Goal: Task Accomplishment & Management: Manage account settings

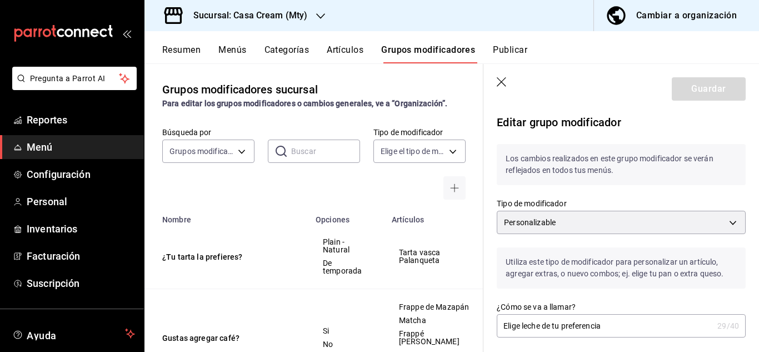
scroll to position [499, 0]
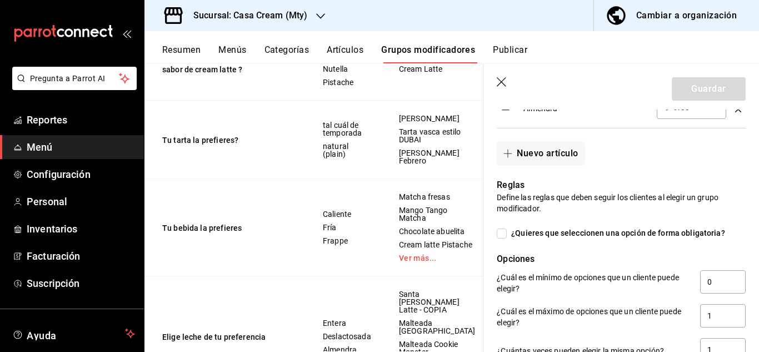
click at [501, 83] on icon "button" at bounding box center [501, 82] width 11 height 11
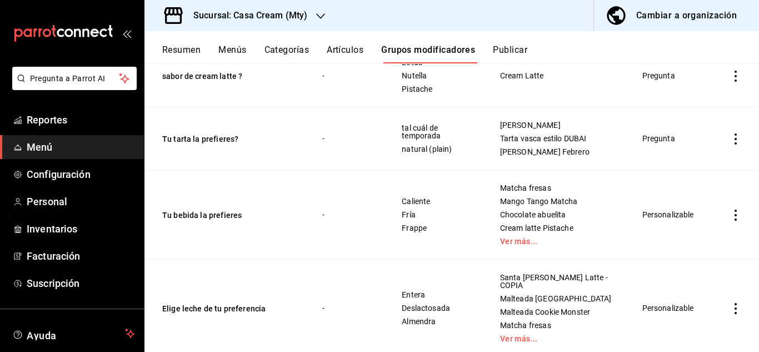
scroll to position [773, 0]
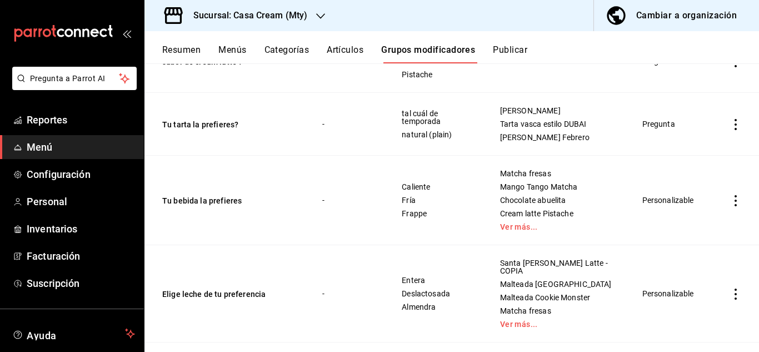
click at [664, 292] on td "Personalizable" at bounding box center [671, 293] width 84 height 97
click at [730, 290] on icon "actions" at bounding box center [735, 293] width 11 height 11
click at [693, 279] on span "Editar" at bounding box center [693, 277] width 29 height 12
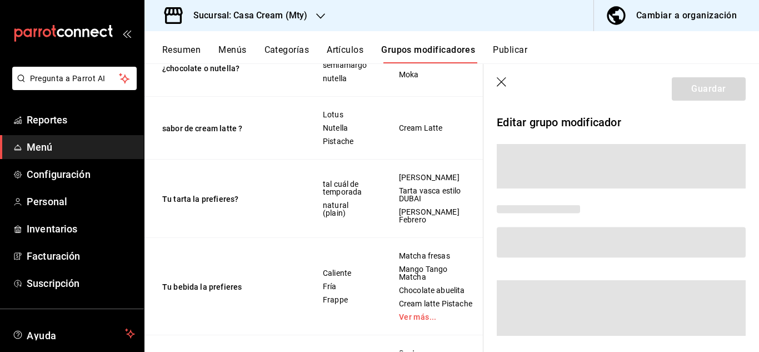
scroll to position [756, 0]
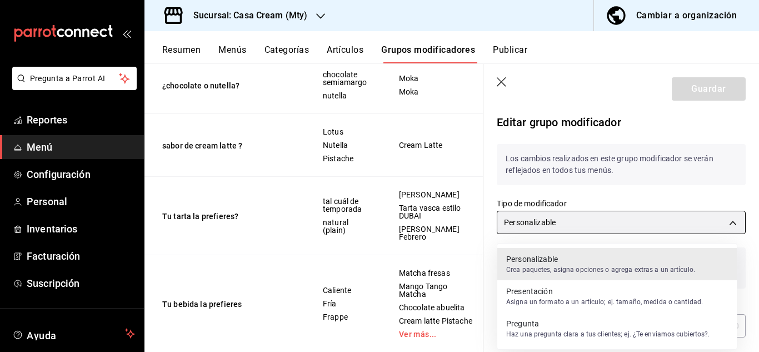
click at [723, 229] on body "Pregunta a Parrot AI Reportes Menú Configuración Personal Inventarios Facturaci…" at bounding box center [379, 176] width 759 height 352
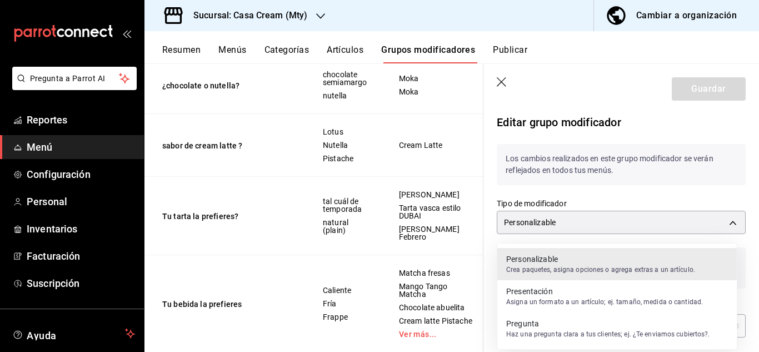
click at [578, 260] on p "Personalizable" at bounding box center [600, 258] width 189 height 11
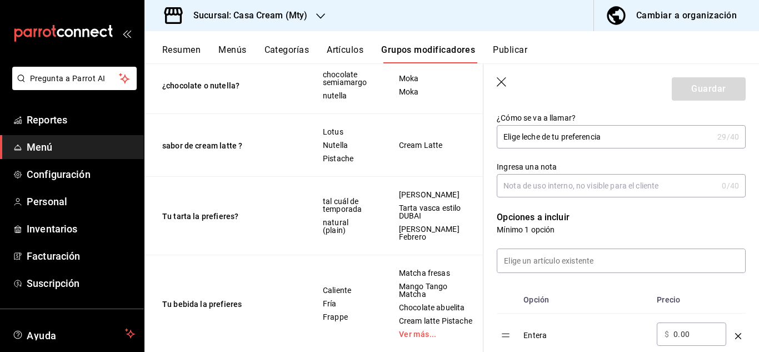
scroll to position [0, 0]
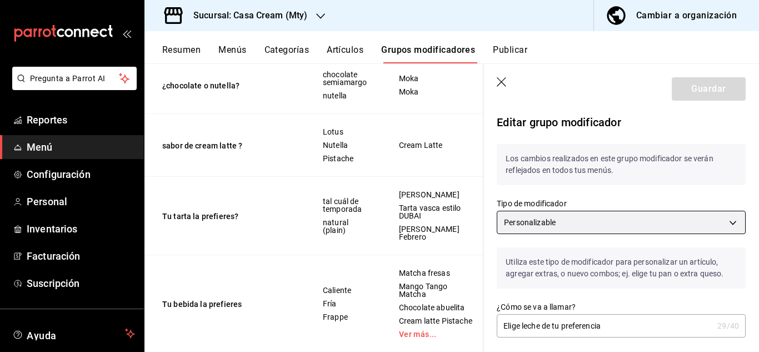
click at [668, 223] on body "Pregunta a Parrot AI Reportes Menú Configuración Personal Inventarios Facturaci…" at bounding box center [379, 176] width 759 height 352
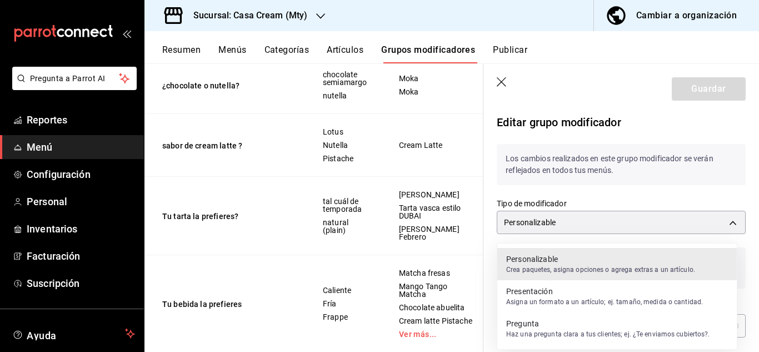
click at [532, 297] on p "Asigna un formato a un artículo; ej. tamaño, medida o cantidad." at bounding box center [604, 302] width 197 height 10
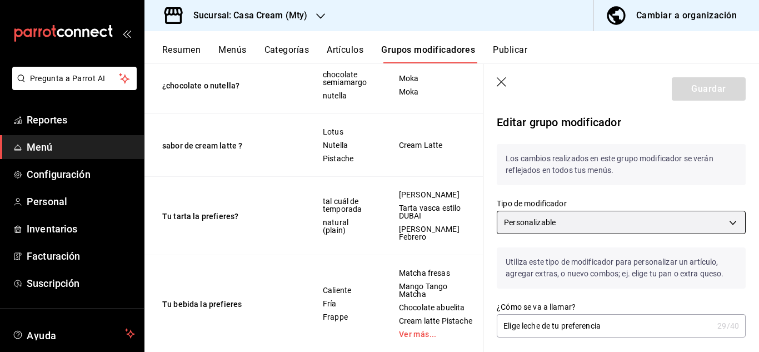
click at [729, 220] on body "Pregunta a Parrot AI Reportes Menú Configuración Personal Inventarios Facturaci…" at bounding box center [379, 176] width 759 height 352
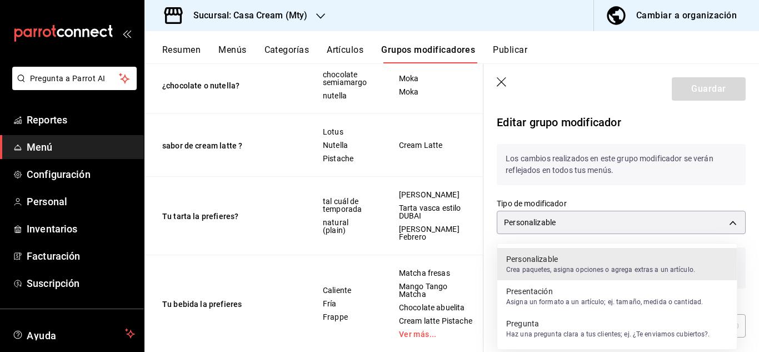
click at [521, 292] on p "Presentación" at bounding box center [604, 290] width 197 height 11
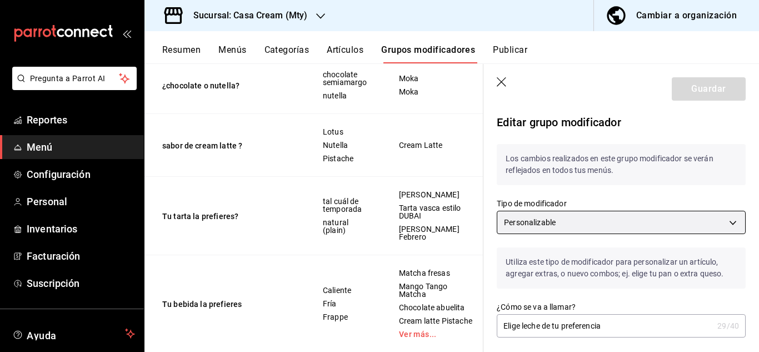
click at [510, 229] on body "Pregunta a Parrot AI Reportes Menú Configuración Personal Inventarios Facturaci…" at bounding box center [379, 176] width 759 height 352
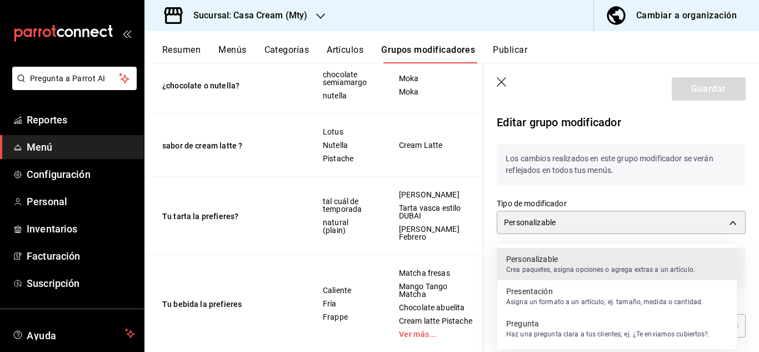
click at [551, 287] on p "Presentación" at bounding box center [604, 290] width 197 height 11
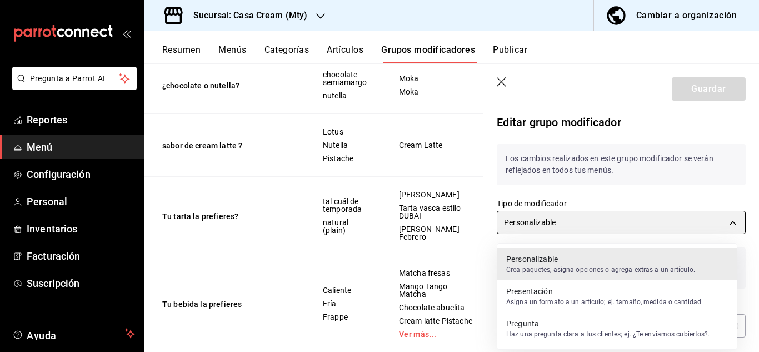
type input "CUSTOMIZABLE"
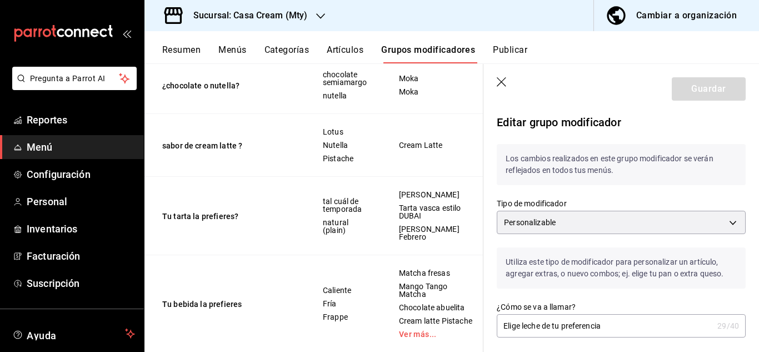
click at [345, 51] on button "Artículos" at bounding box center [345, 53] width 37 height 19
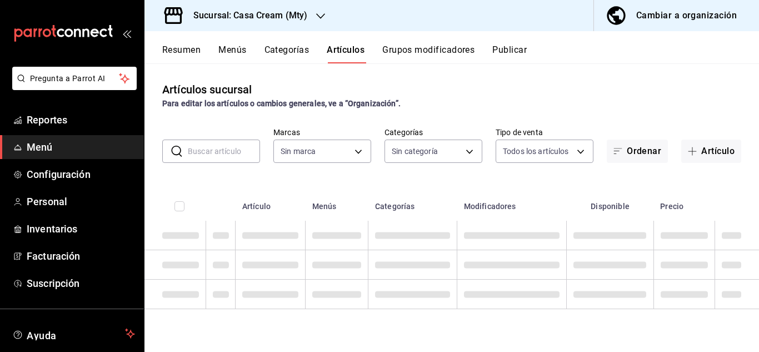
type input "e701ff77-f42f-498f-96da-d699592783c2"
type input "01400e8e-3617-4bd3-a7d4-8201bd4d0e1f,c1bffb07-a2f1-4471-94a3-5d65ea35d6a4,33988…"
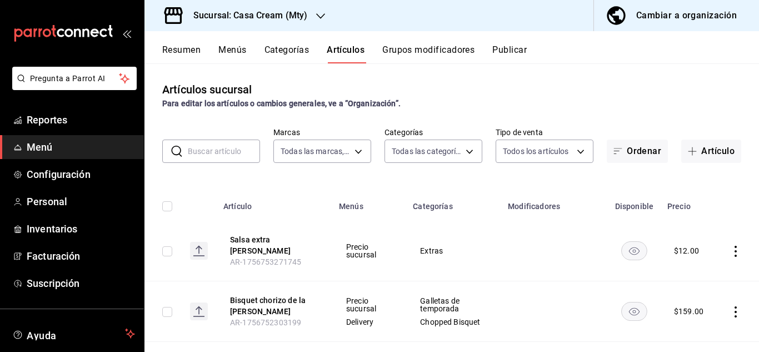
click at [274, 18] on h3 "Sucursal: Casa Cream (Mty)" at bounding box center [245, 15] width 123 height 13
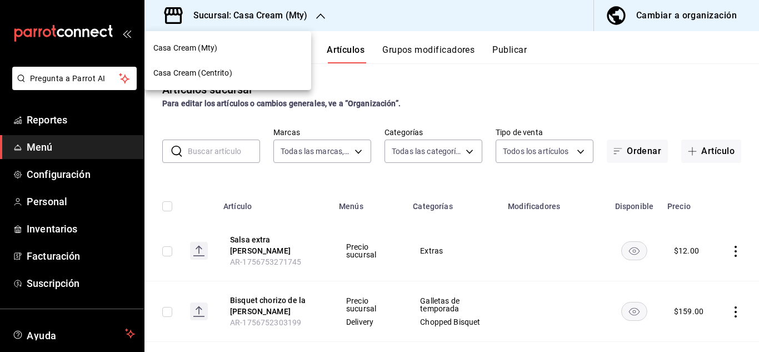
click at [211, 72] on span "Casa Cream (Centrito)" at bounding box center [192, 73] width 79 height 12
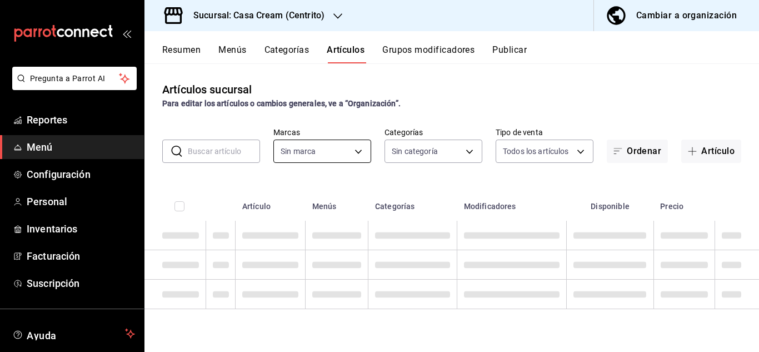
type input "90a53abe-d8c8-4c2d-b27d-cf7282074582,401fa38a-2d8f-4b5e-9084-91c75299e6d1,e937d…"
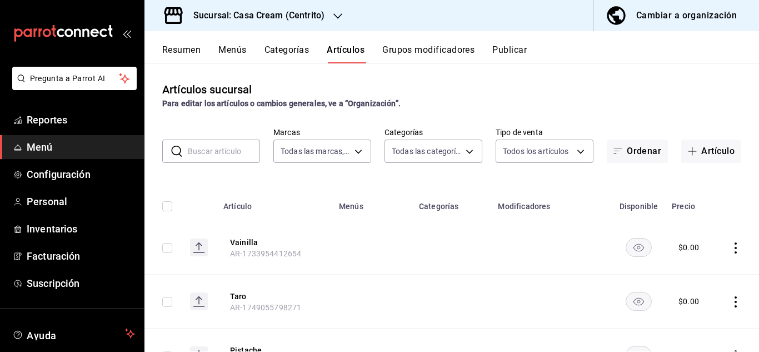
type input "e19e1976-7cff-44a0-a5f3-10042454814c"
click at [61, 211] on link "Personal" at bounding box center [72, 201] width 144 height 24
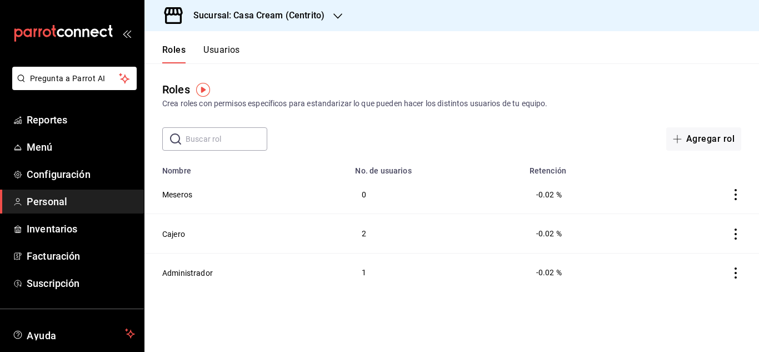
click at [229, 51] on button "Usuarios" at bounding box center [221, 53] width 37 height 19
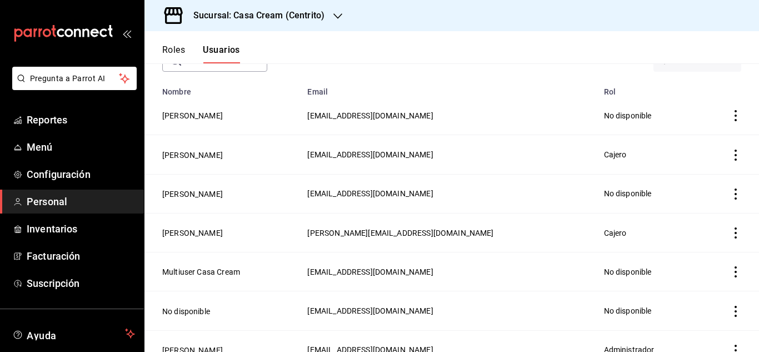
scroll to position [88, 0]
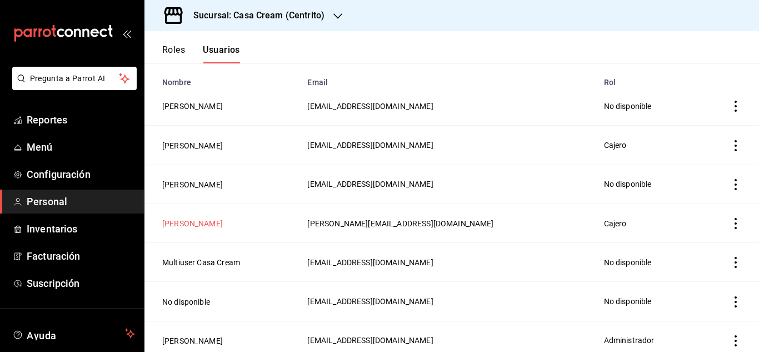
click at [223, 222] on button "[PERSON_NAME]" at bounding box center [192, 223] width 61 height 11
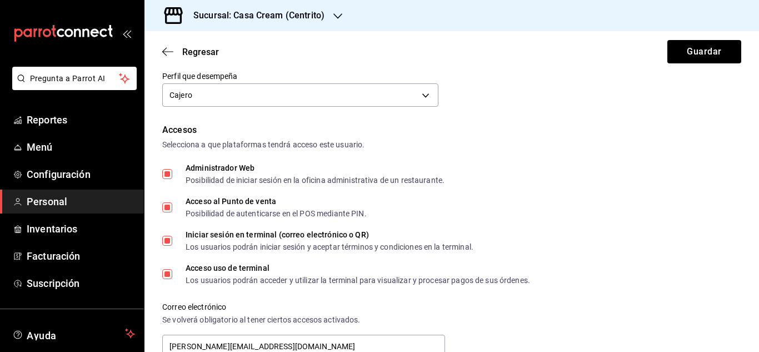
scroll to position [204, 0]
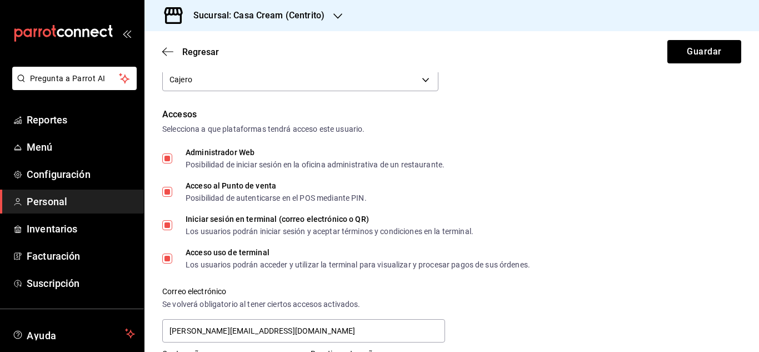
click at [170, 157] on input "Administrador Web Posibilidad de iniciar sesión en la oficina administrativa de…" at bounding box center [167, 158] width 10 height 10
checkbox input "false"
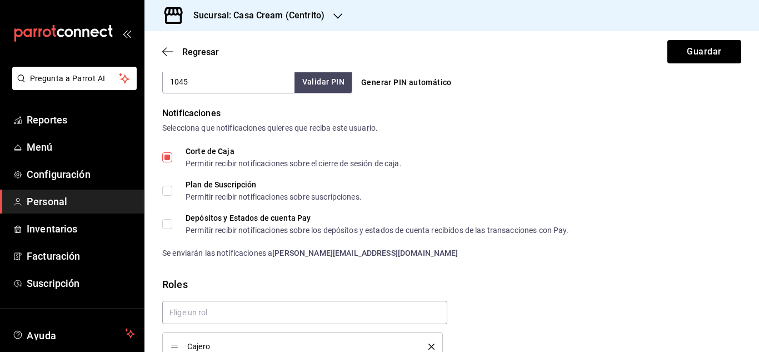
scroll to position [538, 0]
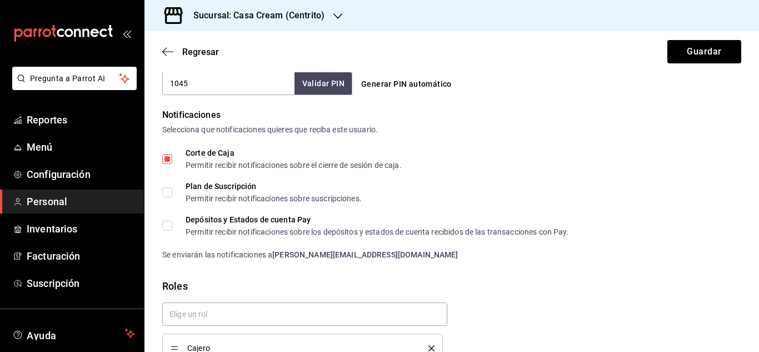
click at [166, 158] on input "Corte de Caja Permitir recibir notificaciones sobre el cierre de sesión de caja." at bounding box center [167, 159] width 10 height 10
checkbox input "false"
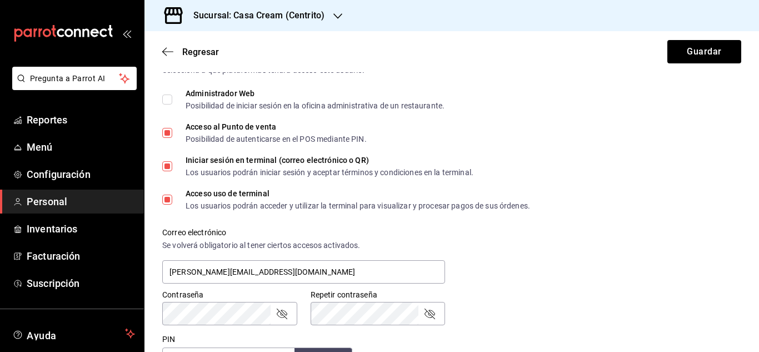
scroll to position [229, 0]
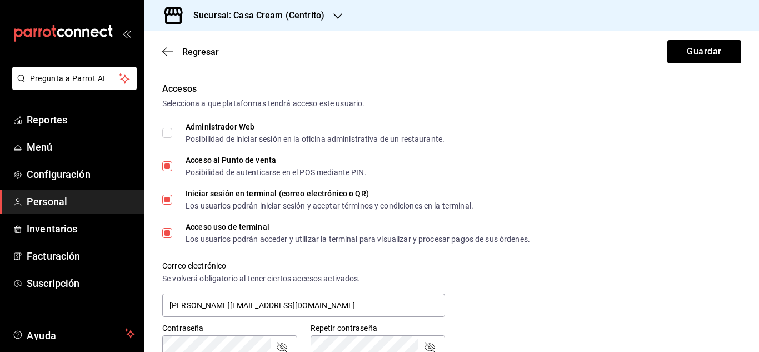
click at [168, 232] on input "Acceso uso de terminal Los usuarios podrán acceder y utilizar la terminal para …" at bounding box center [167, 233] width 10 height 10
checkbox input "false"
click at [170, 198] on input "Iniciar sesión en terminal (correo electrónico o QR) Los usuarios podrán inicia…" at bounding box center [167, 199] width 10 height 10
checkbox input "false"
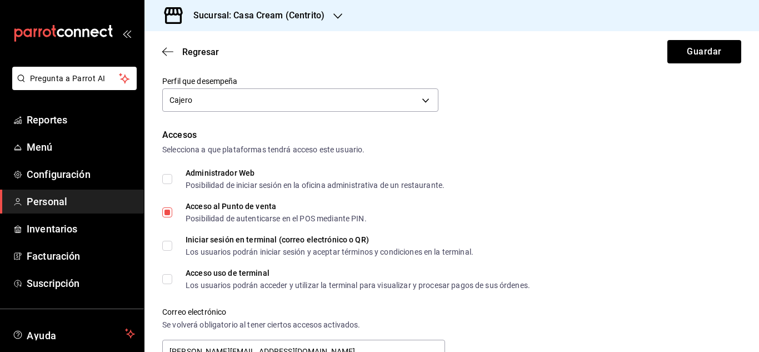
scroll to position [177, 0]
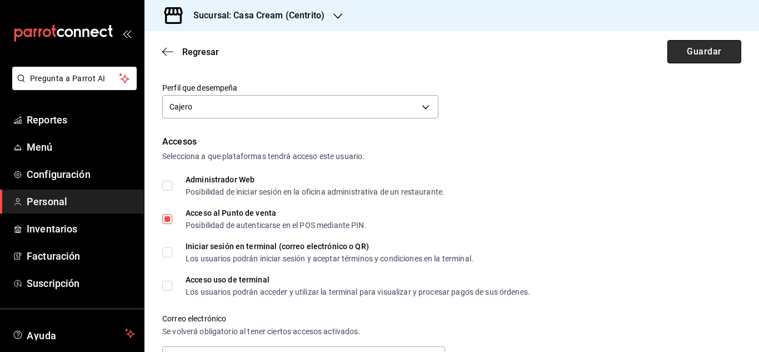
click at [691, 46] on button "Guardar" at bounding box center [704, 51] width 74 height 23
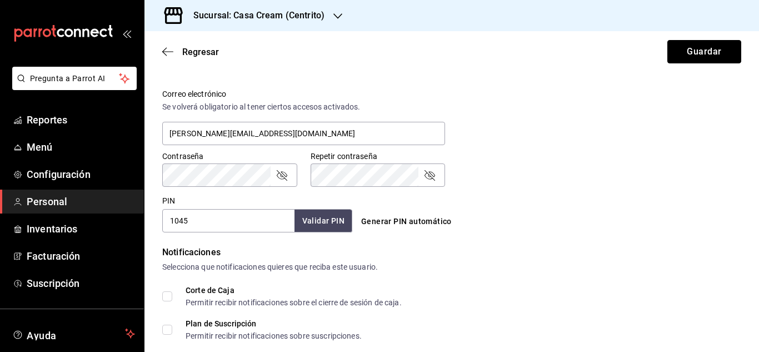
scroll to position [360, 0]
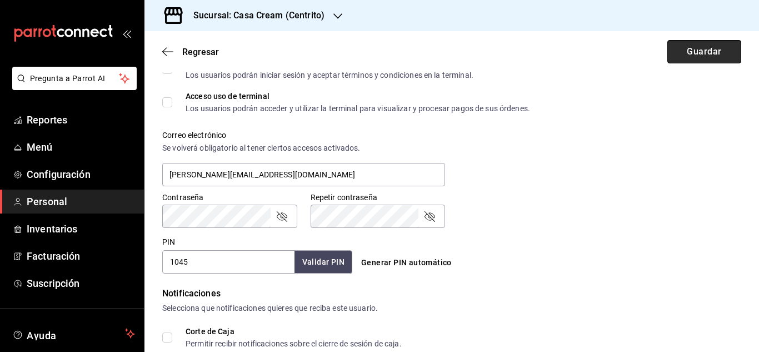
click at [689, 46] on button "Guardar" at bounding box center [704, 51] width 74 height 23
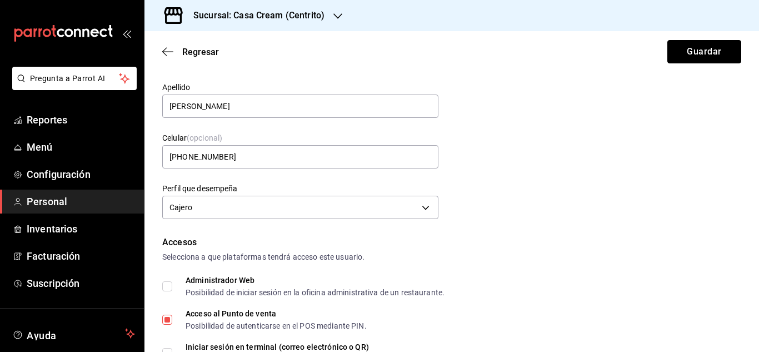
scroll to position [68, 0]
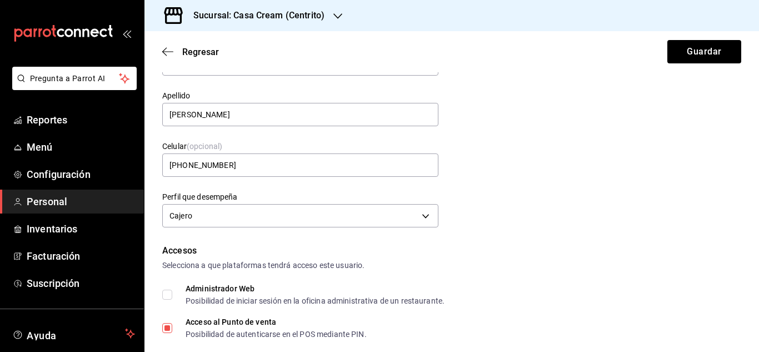
click at [730, 96] on div "Datos personales Nombre [PERSON_NAME] Apellido [PERSON_NAME] Celular (opcional)…" at bounding box center [451, 121] width 579 height 217
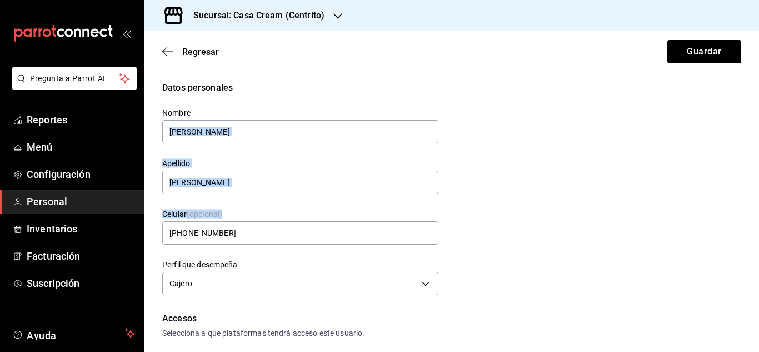
drag, startPoint x: 750, startPoint y: 97, endPoint x: 752, endPoint y: 208, distance: 110.5
click at [752, 208] on div "Regresar Guardar Datos personales Nombre [PERSON_NAME] Apellido [PERSON_NAME] C…" at bounding box center [451, 191] width 614 height 320
click at [617, 131] on div "Datos personales Nombre [PERSON_NAME] Apellido [PERSON_NAME] Celular (opcional)…" at bounding box center [451, 189] width 579 height 217
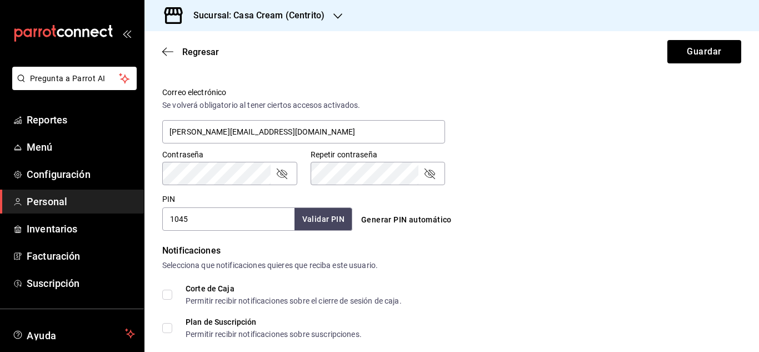
scroll to position [404, 0]
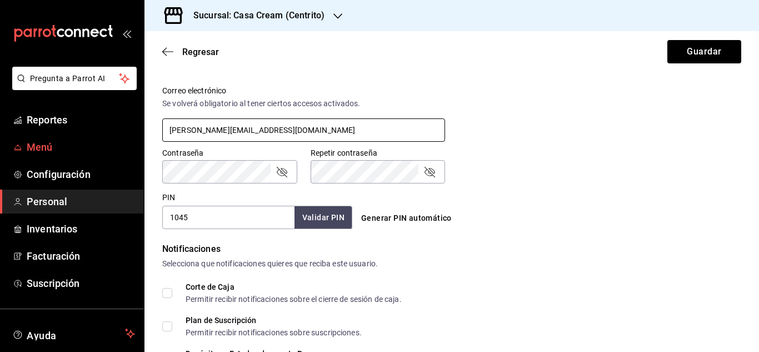
drag, startPoint x: 289, startPoint y: 127, endPoint x: 133, endPoint y: 135, distance: 156.8
click at [133, 135] on div "Pregunta a Parrot AI Reportes Menú Configuración Personal Inventarios Facturaci…" at bounding box center [379, 176] width 759 height 352
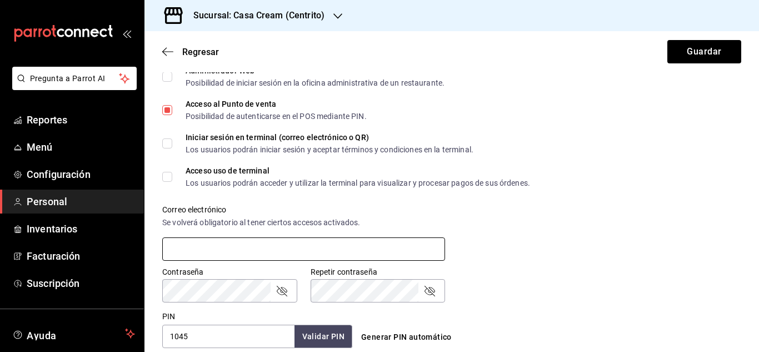
scroll to position [270, 0]
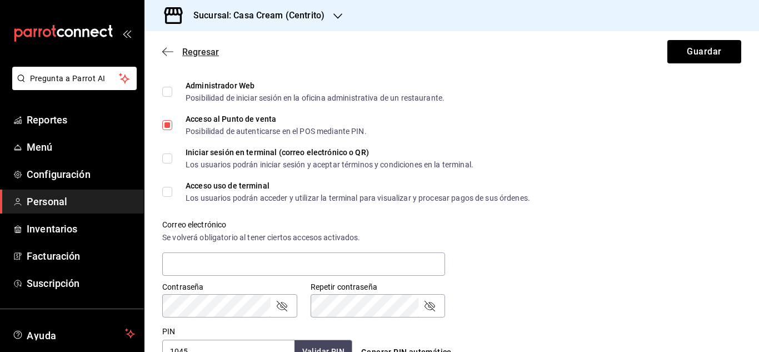
click at [174, 51] on span "Regresar" at bounding box center [190, 52] width 57 height 11
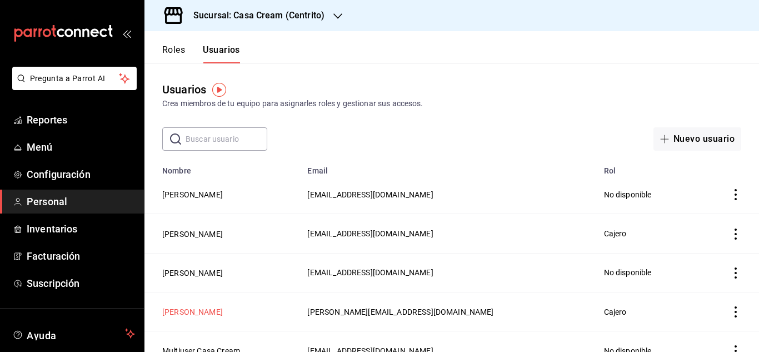
click at [191, 308] on button "[PERSON_NAME]" at bounding box center [192, 311] width 61 height 11
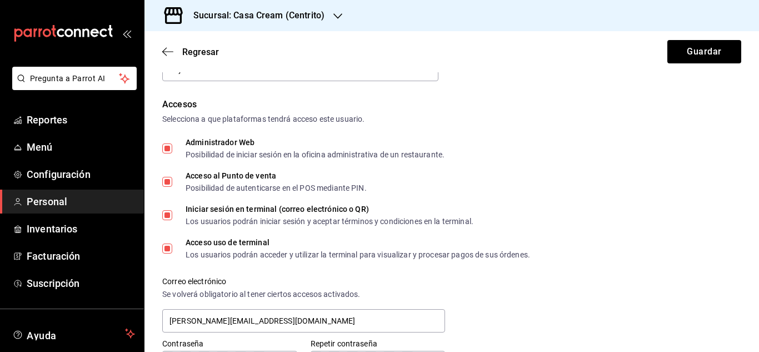
scroll to position [217, 0]
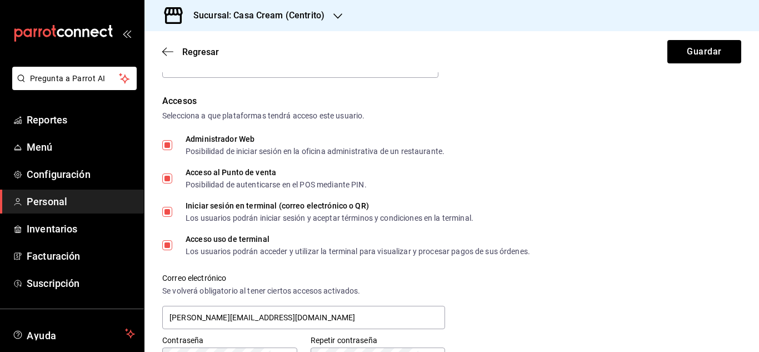
click at [164, 146] on input "Administrador Web Posibilidad de iniciar sesión en la oficina administrativa de…" at bounding box center [167, 145] width 10 height 10
checkbox input "false"
click at [167, 214] on input "Iniciar sesión en terminal (correo electrónico o QR) Los usuarios podrán inicia…" at bounding box center [167, 212] width 10 height 10
checkbox input "false"
click at [167, 248] on input "Acceso uso de terminal Los usuarios podrán acceder y utilizar la terminal para …" at bounding box center [167, 245] width 10 height 10
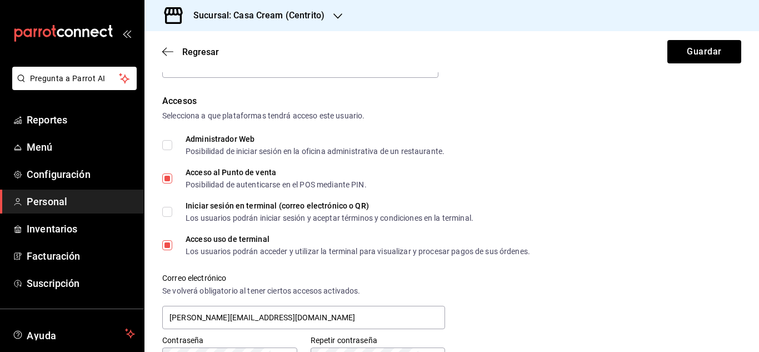
checkbox input "false"
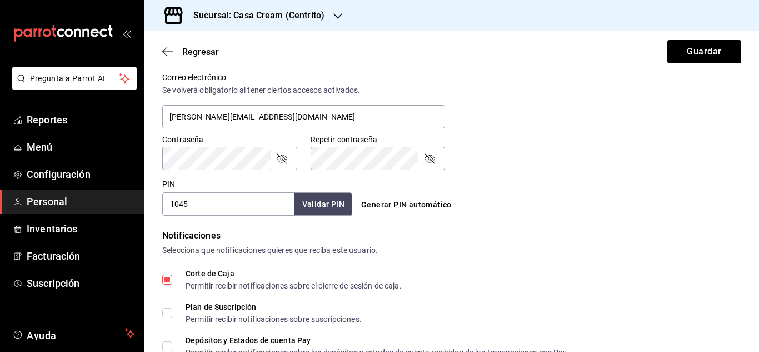
scroll to position [435, 0]
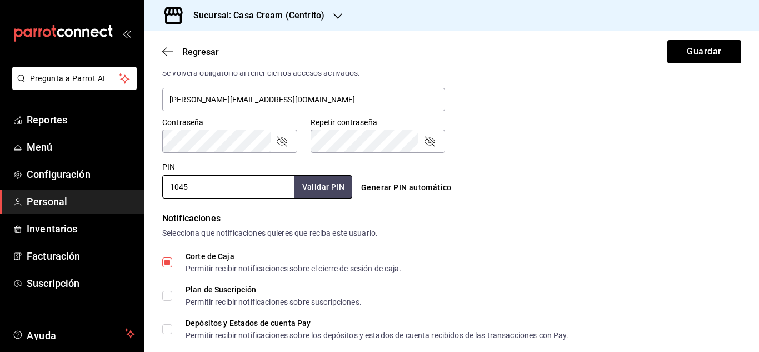
drag, startPoint x: 200, startPoint y: 188, endPoint x: 131, endPoint y: 188, distance: 70.0
click at [131, 188] on div "Pregunta a Parrot AI Reportes Menú Configuración Personal Inventarios Facturaci…" at bounding box center [379, 176] width 759 height 352
type input "9898"
click at [715, 57] on button "Guardar" at bounding box center [704, 51] width 74 height 23
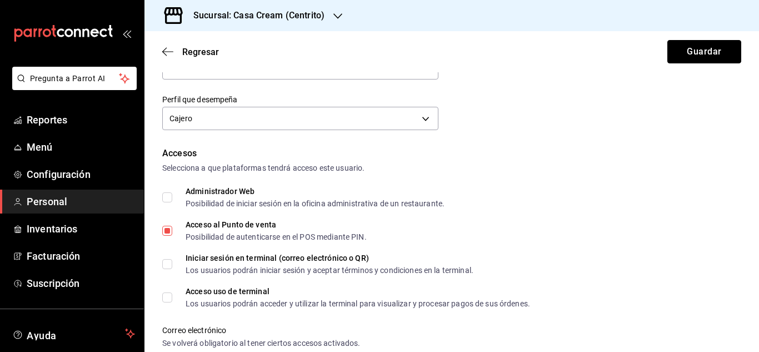
scroll to position [222, 0]
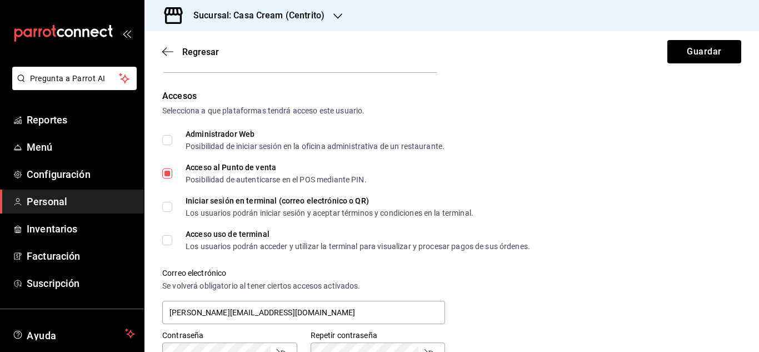
click at [167, 138] on input "Administrador Web Posibilidad de iniciar sesión en la oficina administrativa de…" at bounding box center [167, 140] width 10 height 10
checkbox input "true"
click at [171, 207] on input "Iniciar sesión en terminal (correo electrónico o QR) Los usuarios podrán inicia…" at bounding box center [167, 207] width 10 height 10
checkbox input "true"
click at [171, 234] on label "Acceso uso de terminal Los usuarios podrán acceder y utilizar la terminal para …" at bounding box center [346, 240] width 368 height 20
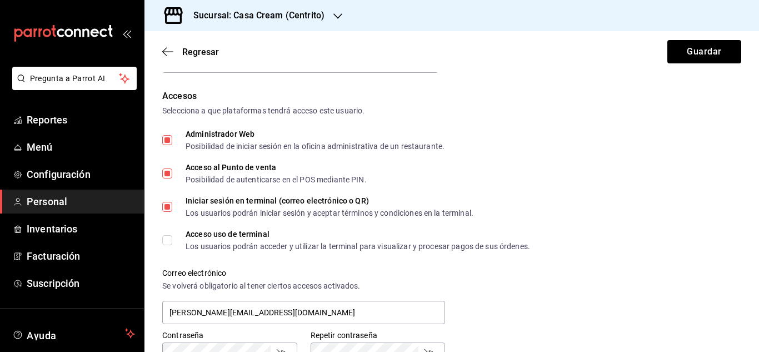
click at [171, 235] on input "Acceso uso de terminal Los usuarios podrán acceder y utilizar la terminal para …" at bounding box center [167, 240] width 10 height 10
checkbox input "true"
click at [675, 57] on button "Guardar" at bounding box center [704, 51] width 74 height 23
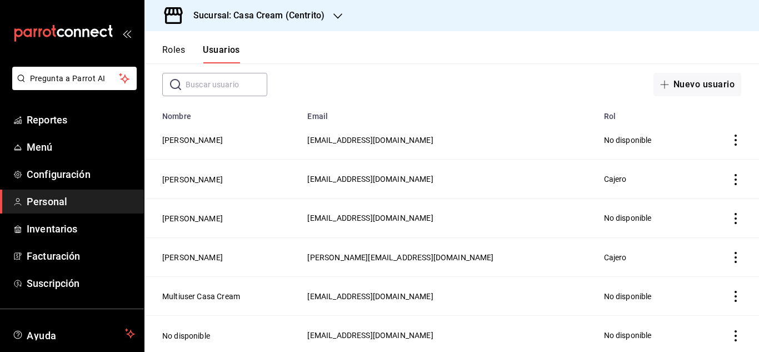
scroll to position [93, 0]
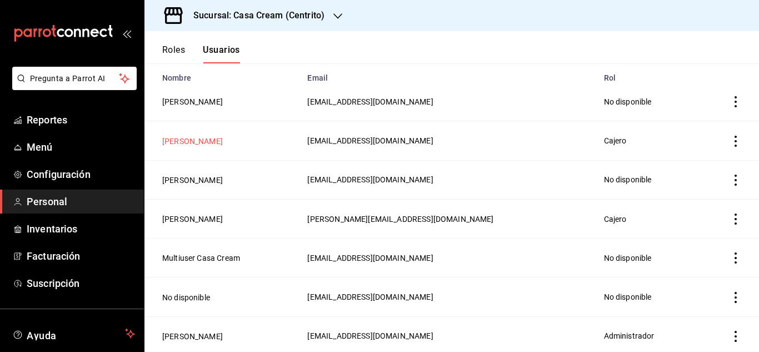
click at [218, 138] on button "[PERSON_NAME]" at bounding box center [192, 141] width 61 height 11
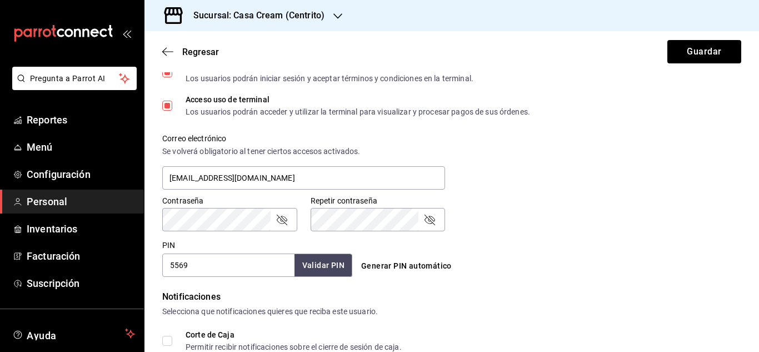
scroll to position [358, 0]
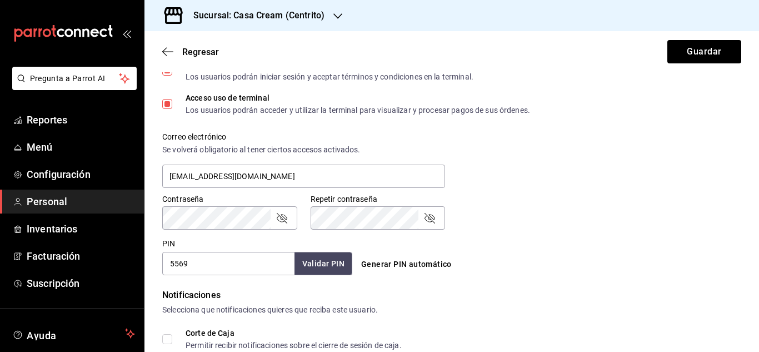
click at [244, 264] on input "5569" at bounding box center [228, 263] width 132 height 23
drag, startPoint x: 244, startPoint y: 264, endPoint x: 162, endPoint y: 268, distance: 82.9
click at [162, 268] on div "PIN 5569 Validar PIN ​" at bounding box center [255, 254] width 194 height 41
type input "89887"
click at [348, 251] on div "PIN 89887 Validar PIN ​" at bounding box center [257, 256] width 190 height 37
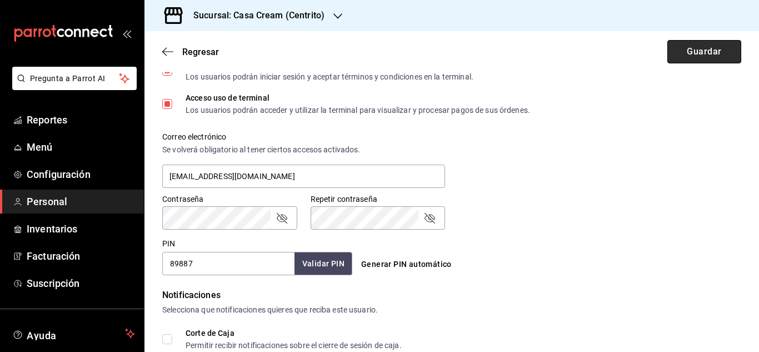
click at [679, 48] on button "Guardar" at bounding box center [704, 51] width 74 height 23
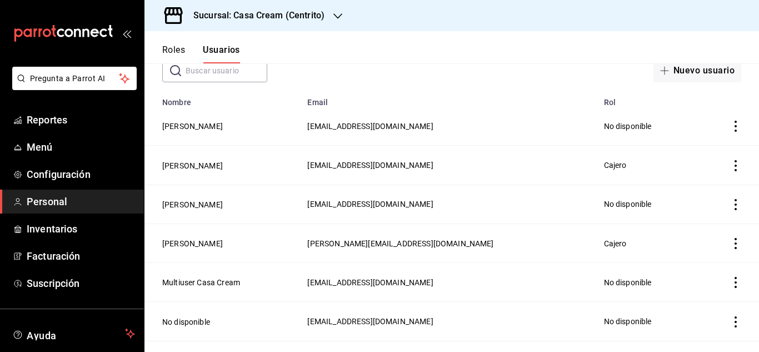
scroll to position [93, 0]
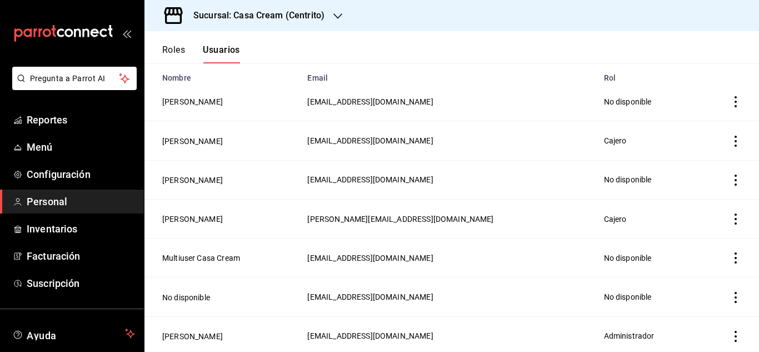
click at [278, 19] on h3 "Sucursal: Casa Cream (Centrito)" at bounding box center [254, 15] width 140 height 13
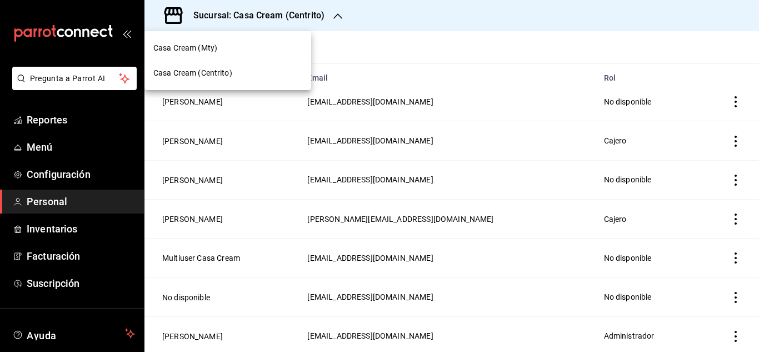
click at [174, 47] on span "Casa Cream (Mty)" at bounding box center [185, 48] width 64 height 12
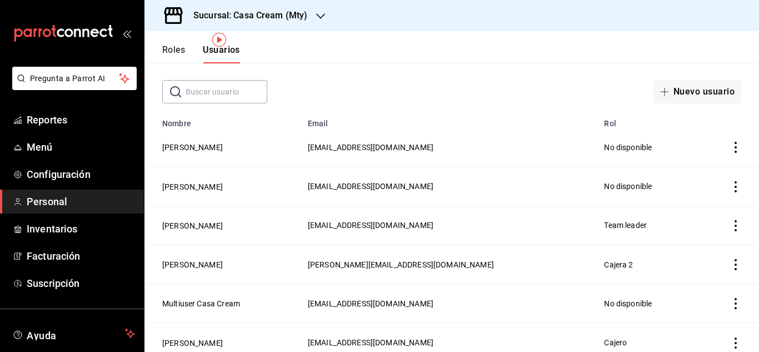
scroll to position [56, 0]
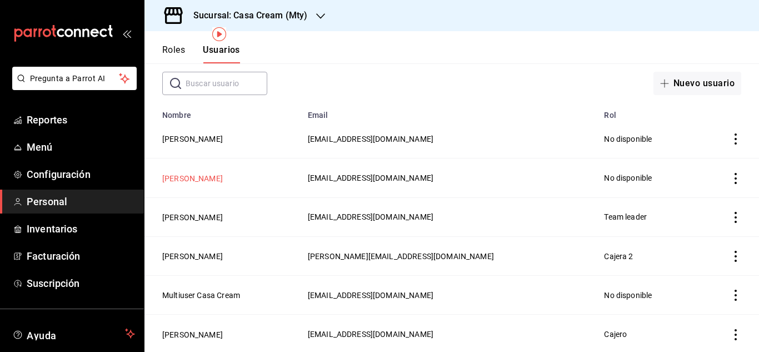
click at [203, 180] on button "[PERSON_NAME]" at bounding box center [192, 178] width 61 height 11
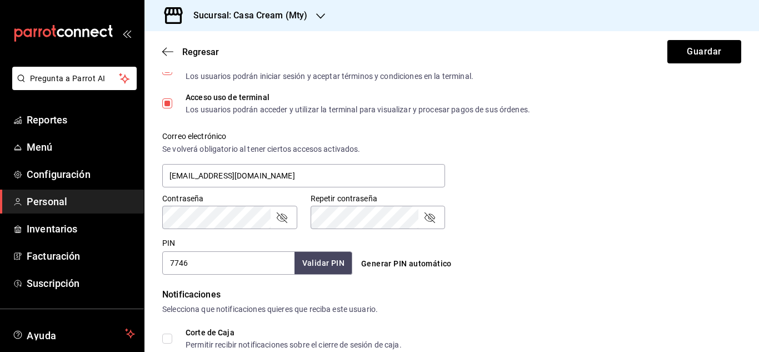
scroll to position [378, 0]
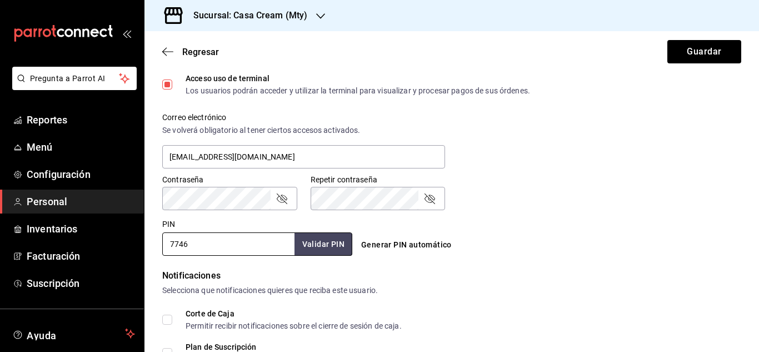
drag, startPoint x: 191, startPoint y: 247, endPoint x: 152, endPoint y: 245, distance: 38.9
click at [152, 245] on div "Datos personales Nombre [PERSON_NAME] Apellido [PERSON_NAME] Celular (opcional)…" at bounding box center [451, 97] width 614 height 789
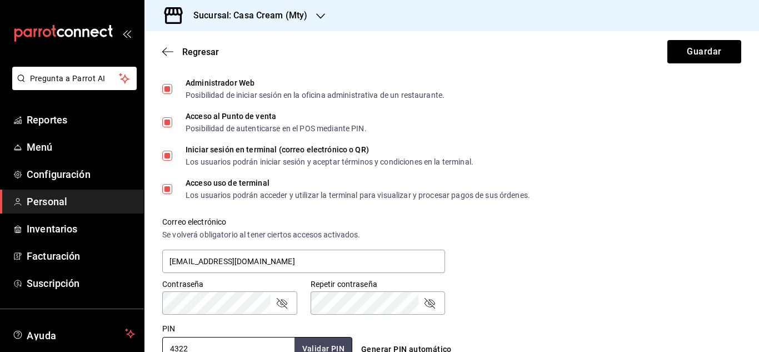
scroll to position [245, 0]
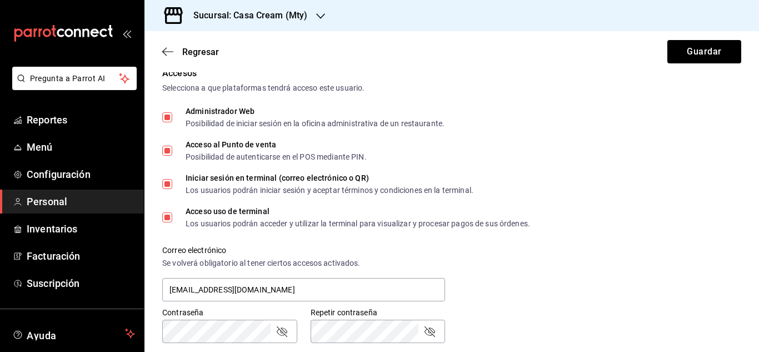
type input "4322"
click at [167, 116] on input "Administrador Web Posibilidad de iniciar sesión en la oficina administrativa de…" at bounding box center [167, 117] width 10 height 10
click at [167, 115] on input "Administrador Web Posibilidad de iniciar sesión en la oficina administrativa de…" at bounding box center [167, 117] width 10 height 10
checkbox input "true"
click at [668, 51] on button "Guardar" at bounding box center [704, 51] width 74 height 23
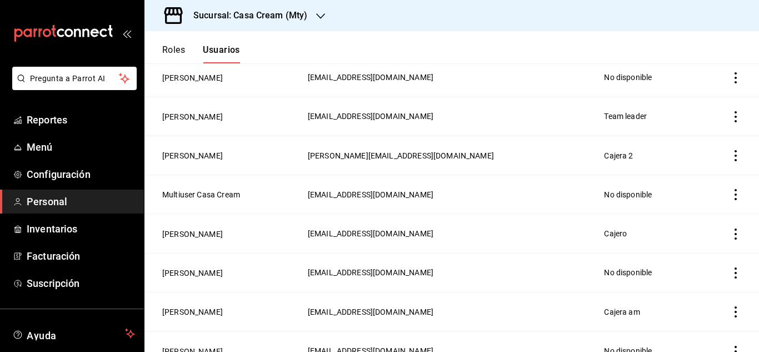
scroll to position [161, 0]
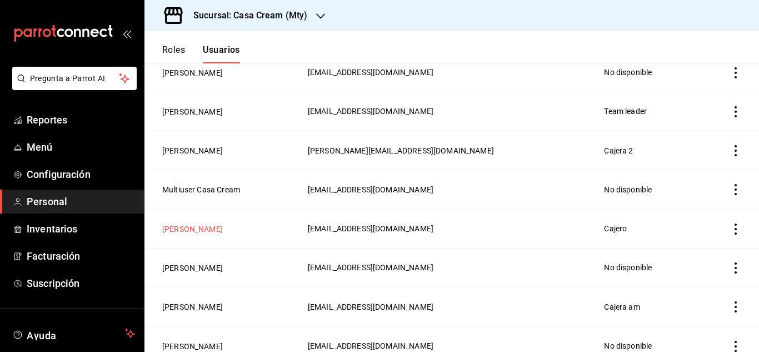
click at [183, 223] on button "[PERSON_NAME]" at bounding box center [192, 228] width 61 height 11
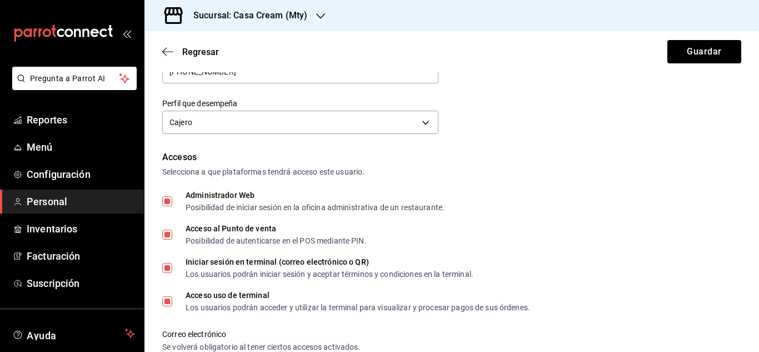
scroll to position [163, 0]
click at [167, 47] on span "Regresar" at bounding box center [190, 52] width 57 height 11
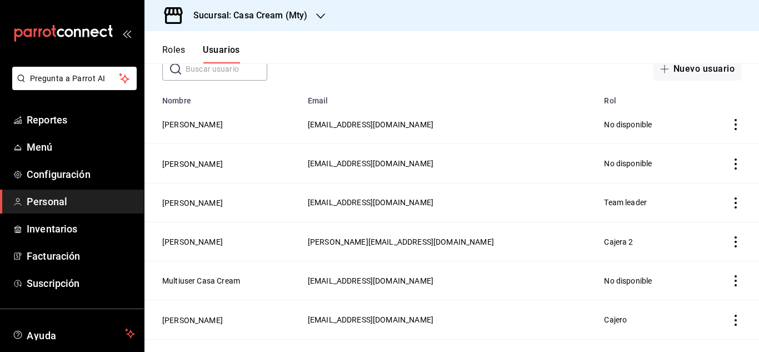
scroll to position [60, 0]
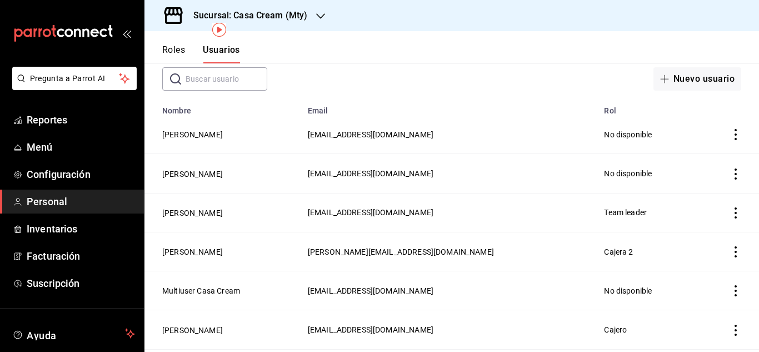
click at [289, 11] on h3 "Sucursal: Casa Cream (Mty)" at bounding box center [245, 15] width 123 height 13
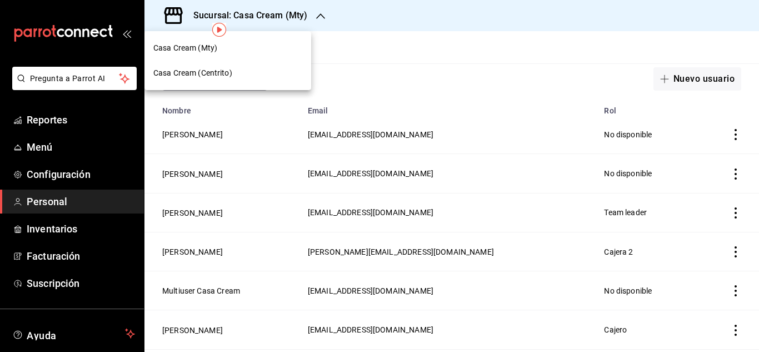
click at [193, 72] on span "Casa Cream (Centrito)" at bounding box center [192, 73] width 79 height 12
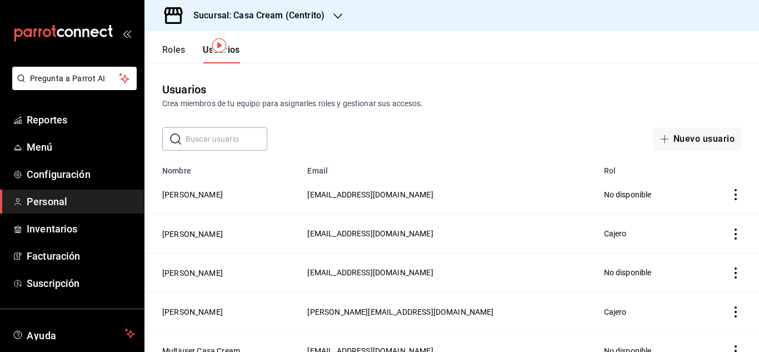
scroll to position [93, 0]
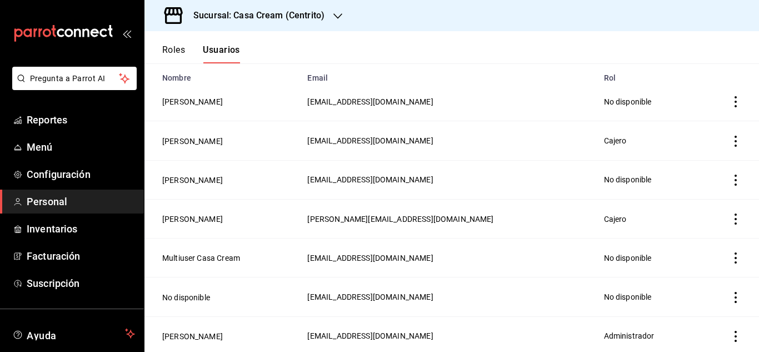
click at [335, 16] on icon "button" at bounding box center [337, 16] width 9 height 9
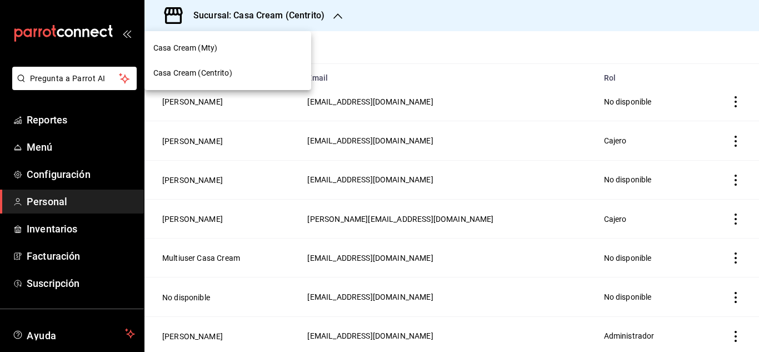
click at [213, 72] on span "Casa Cream (Centrito)" at bounding box center [192, 73] width 79 height 12
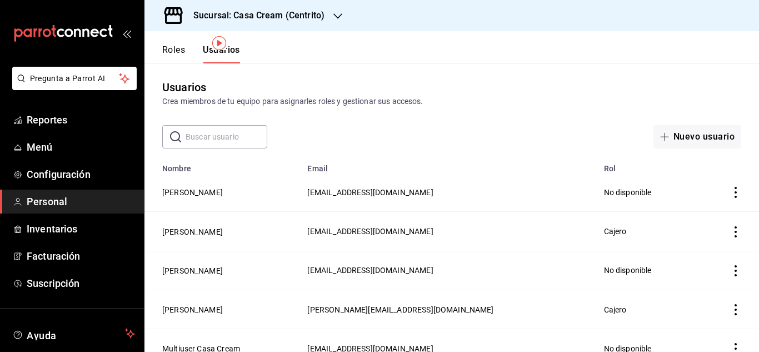
scroll to position [0, 0]
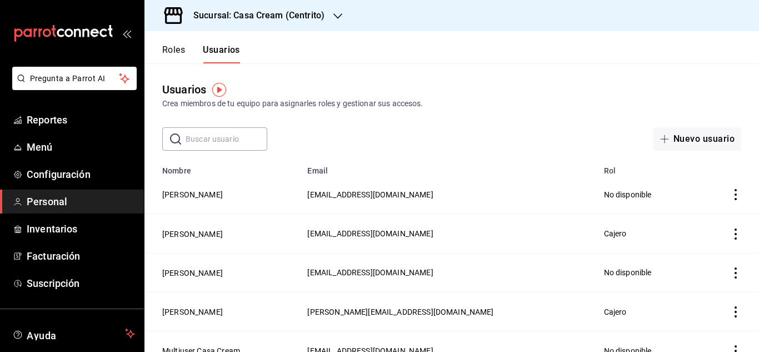
click at [281, 13] on h3 "Sucursal: Casa Cream (Centrito)" at bounding box center [254, 15] width 140 height 13
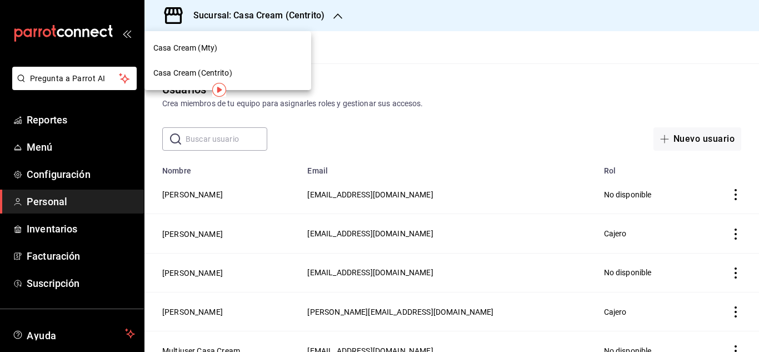
click at [201, 48] on span "Casa Cream (Mty)" at bounding box center [185, 48] width 64 height 12
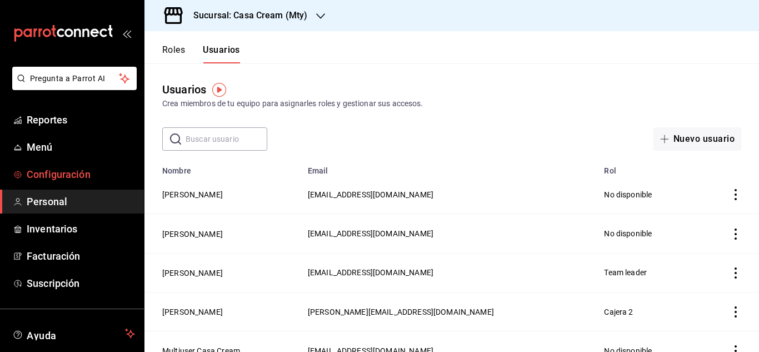
click at [58, 173] on span "Configuración" at bounding box center [81, 174] width 108 height 15
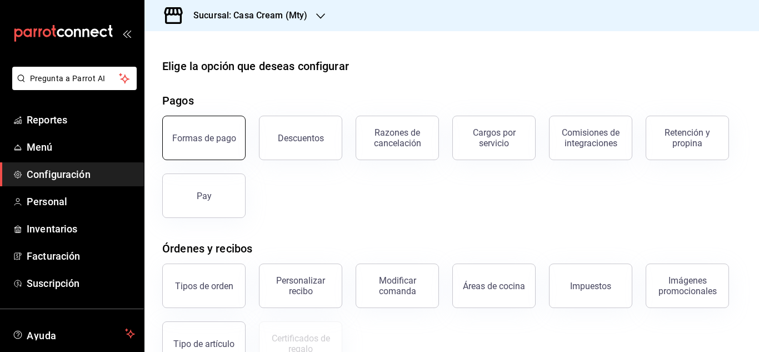
click at [233, 137] on button "Formas de pago" at bounding box center [203, 138] width 83 height 44
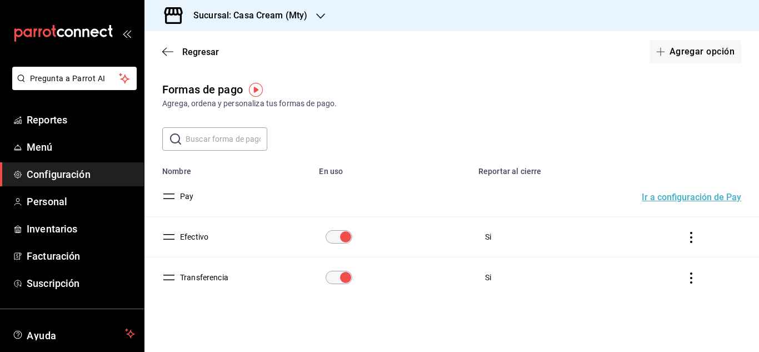
click at [687, 241] on icon "actions" at bounding box center [690, 237] width 11 height 11
click at [200, 238] on div at bounding box center [379, 176] width 759 height 352
click at [204, 234] on button "Efectivo" at bounding box center [191, 236] width 33 height 11
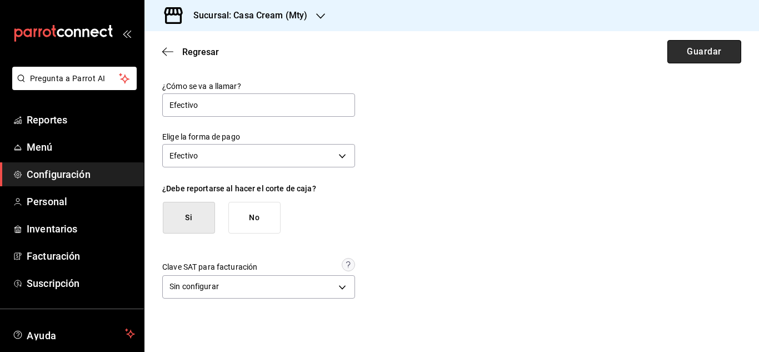
click at [710, 52] on button "Guardar" at bounding box center [704, 51] width 74 height 23
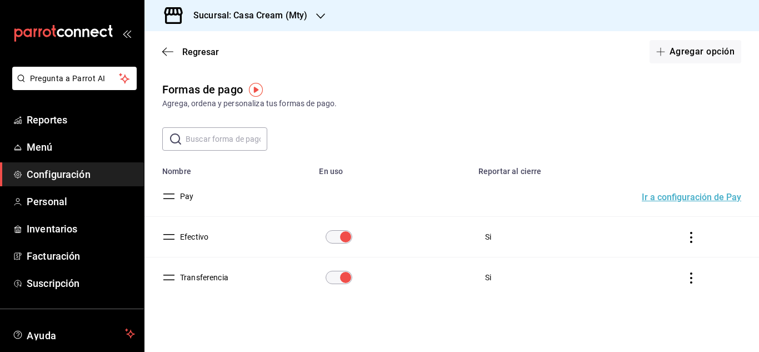
click at [677, 196] on button "Ir a configuración de Pay" at bounding box center [690, 197] width 99 height 9
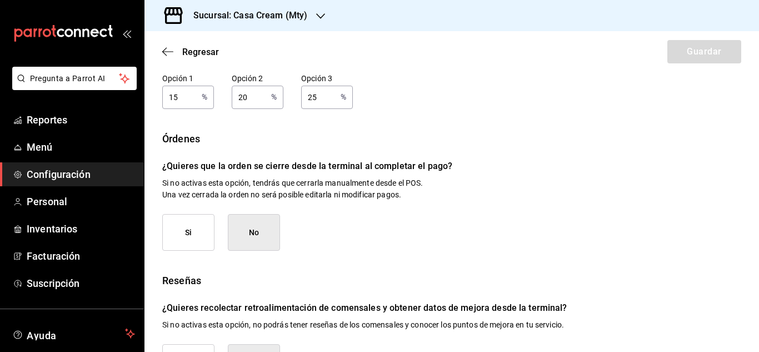
scroll to position [169, 0]
drag, startPoint x: 179, startPoint y: 95, endPoint x: 147, endPoint y: 96, distance: 32.2
click at [147, 96] on div "Propina ¿Quieres aceptar propinas al procesar un pago? Si No Opción 1 15 % Opci…" at bounding box center [451, 169] width 614 height 422
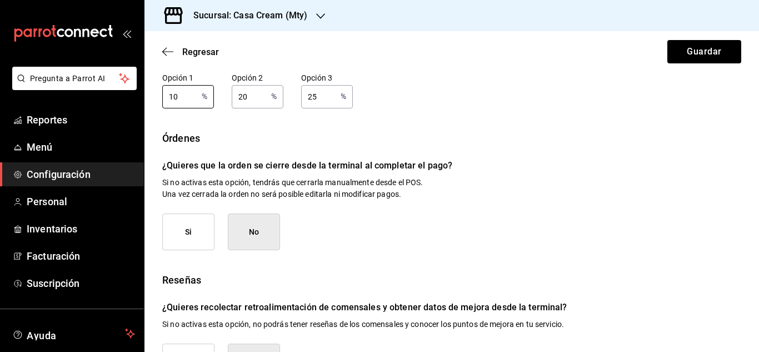
type input "10"
drag, startPoint x: 248, startPoint y: 99, endPoint x: 232, endPoint y: 96, distance: 16.9
click at [232, 96] on input "20" at bounding box center [249, 96] width 35 height 22
type input "15"
drag, startPoint x: 318, startPoint y: 102, endPoint x: 302, endPoint y: 101, distance: 16.1
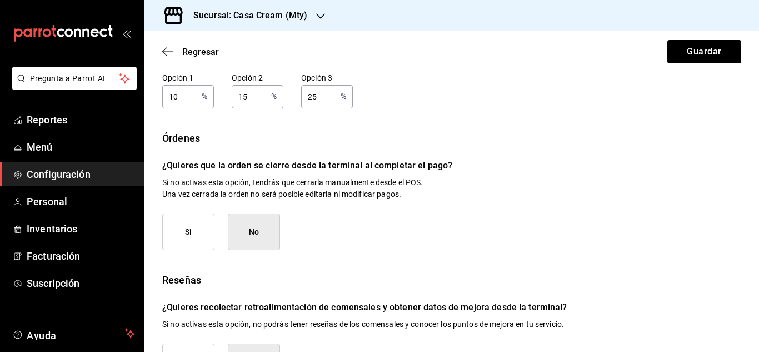
click at [302, 101] on input "25" at bounding box center [318, 96] width 35 height 22
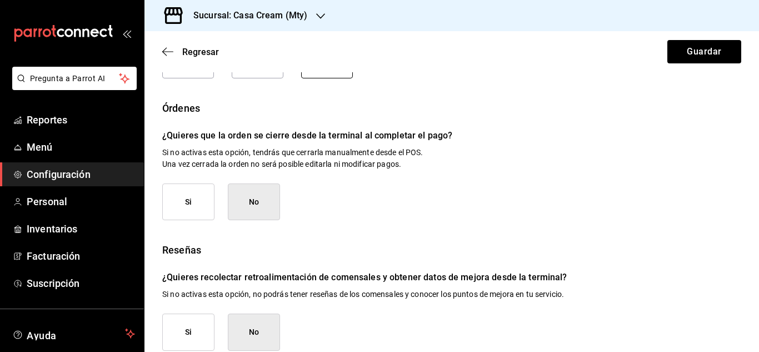
scroll to position [215, 0]
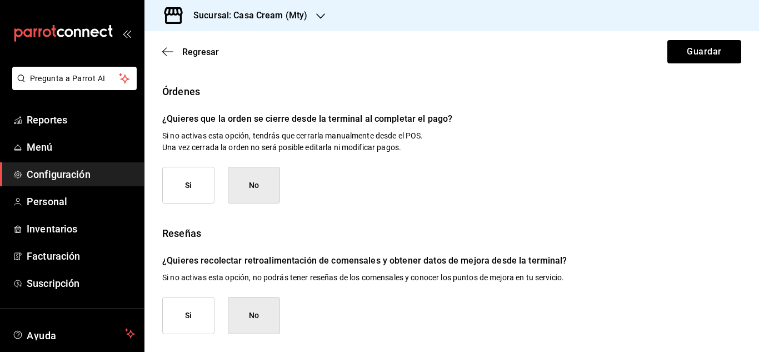
type input "20"
click at [190, 317] on button "Si" at bounding box center [188, 315] width 52 height 37
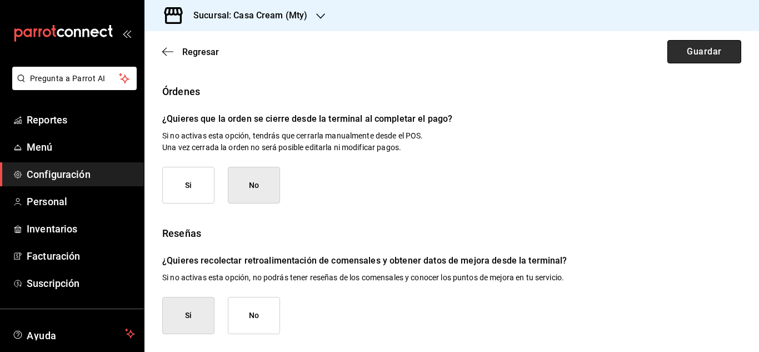
click at [703, 48] on button "Guardar" at bounding box center [704, 51] width 74 height 23
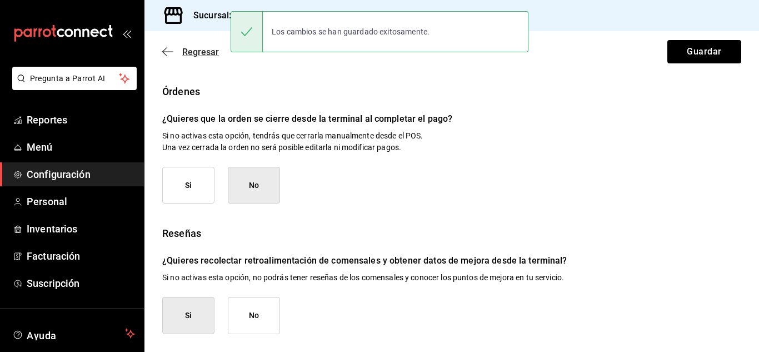
click at [167, 48] on icon "button" at bounding box center [164, 52] width 4 height 8
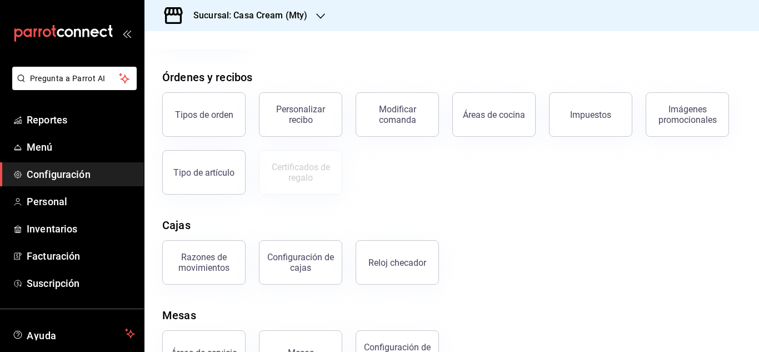
scroll to position [173, 0]
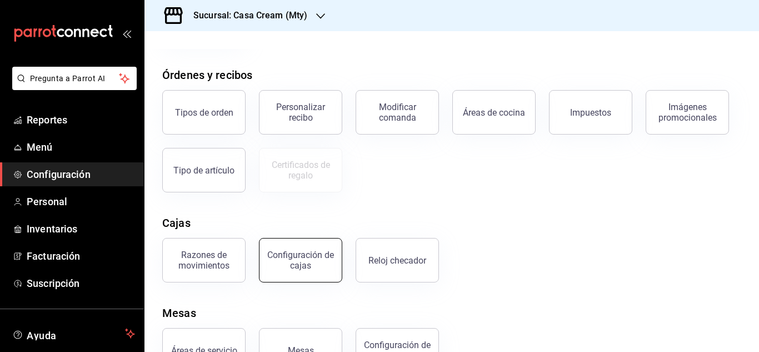
click at [320, 254] on div "Configuración de cajas" at bounding box center [300, 259] width 69 height 21
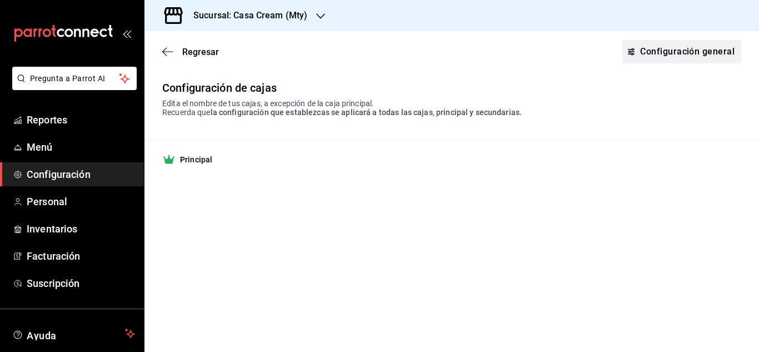
click at [650, 52] on link "Configuración general" at bounding box center [681, 51] width 119 height 23
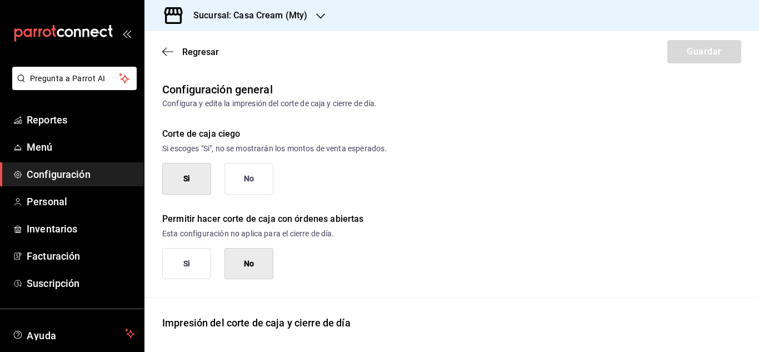
click at [192, 176] on button "Si" at bounding box center [186, 179] width 49 height 32
click at [192, 177] on button "Si" at bounding box center [186, 179] width 49 height 32
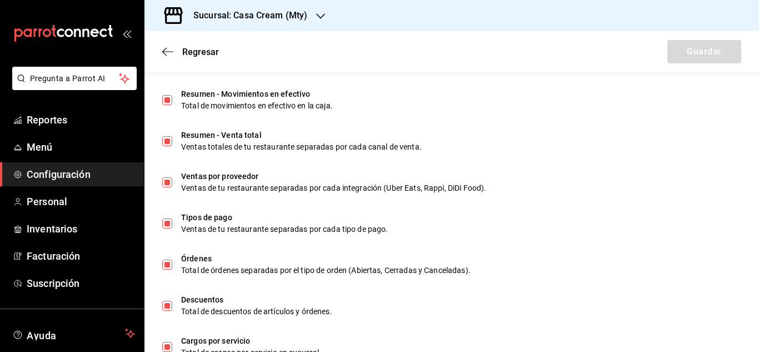
scroll to position [426, 0]
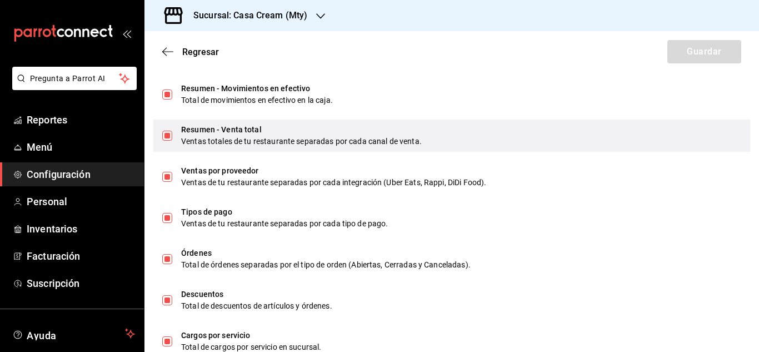
click at [169, 138] on input "checkbox" at bounding box center [167, 136] width 10 height 10
checkbox input "false"
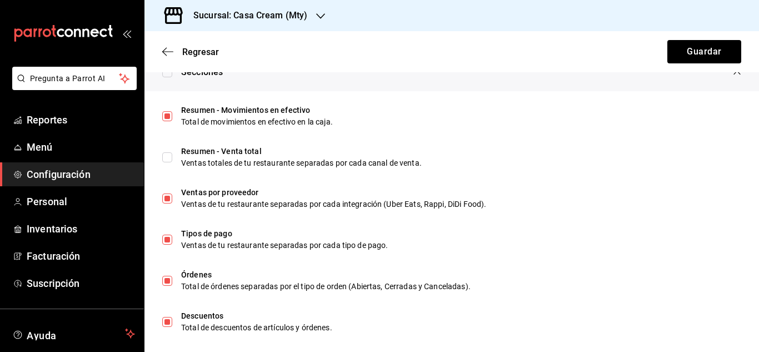
scroll to position [400, 0]
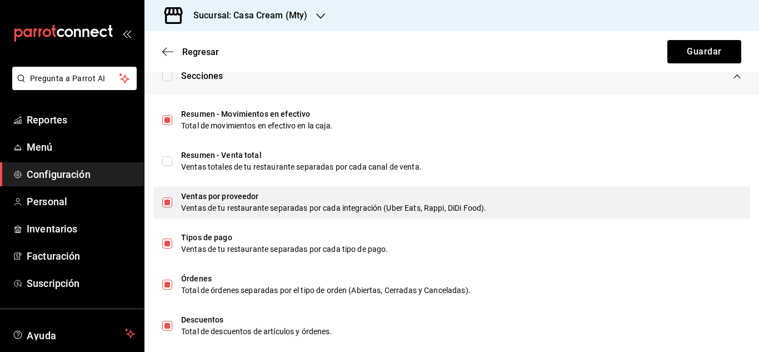
click at [167, 203] on input "checkbox" at bounding box center [167, 202] width 10 height 10
checkbox input "false"
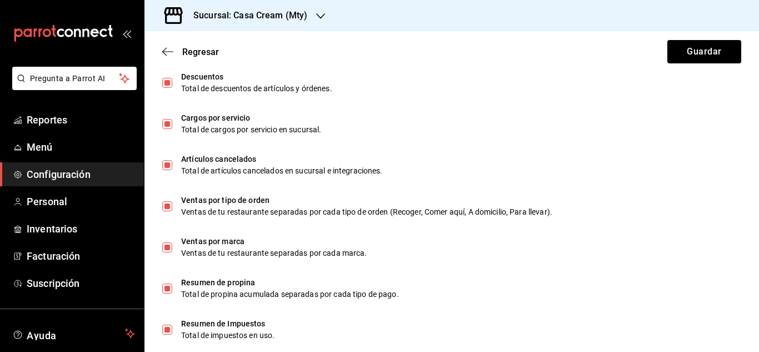
scroll to position [645, 0]
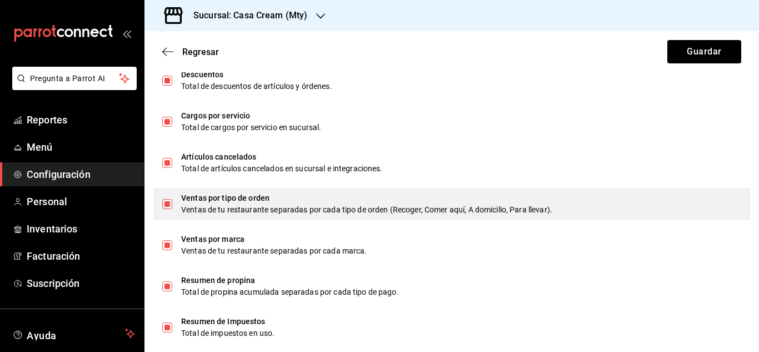
click at [167, 200] on input "checkbox" at bounding box center [167, 204] width 10 height 10
checkbox input "false"
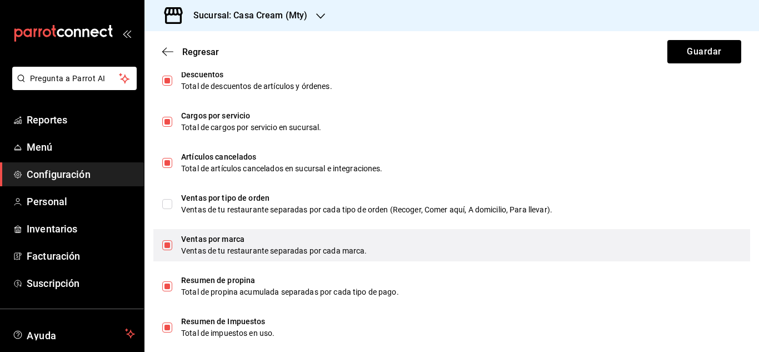
click at [168, 245] on input "checkbox" at bounding box center [167, 245] width 10 height 10
checkbox input "false"
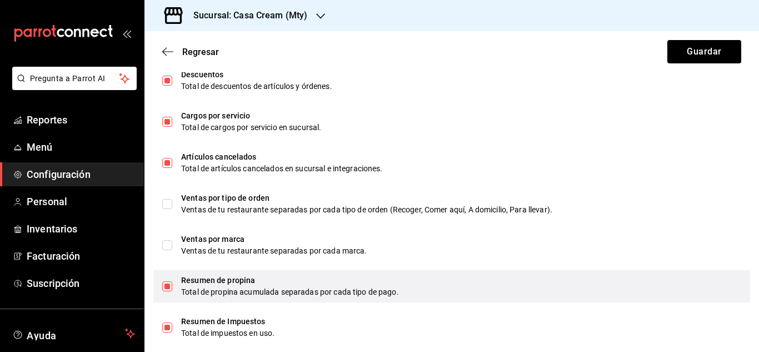
click at [169, 284] on input "checkbox" at bounding box center [167, 286] width 10 height 10
checkbox input "false"
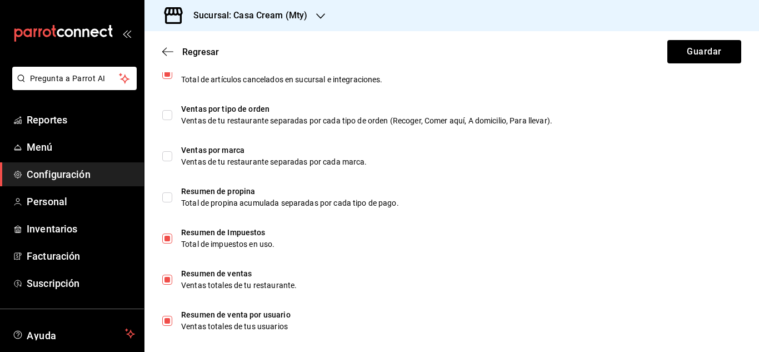
scroll to position [738, 0]
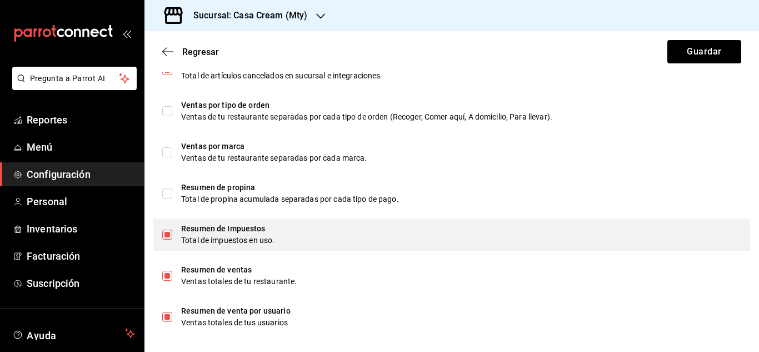
click at [165, 235] on input "checkbox" at bounding box center [167, 234] width 10 height 10
checkbox input "false"
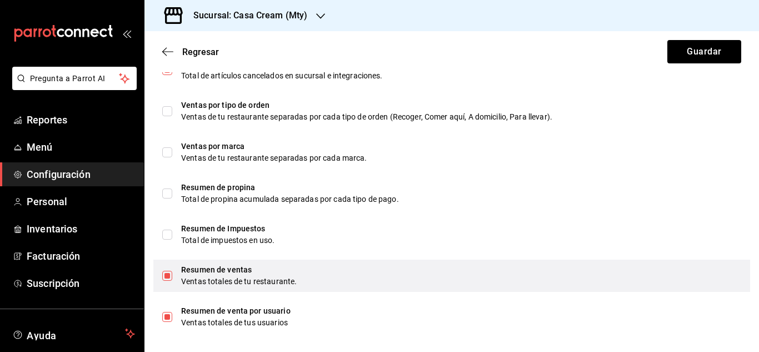
click at [165, 278] on input "checkbox" at bounding box center [167, 275] width 10 height 10
checkbox input "false"
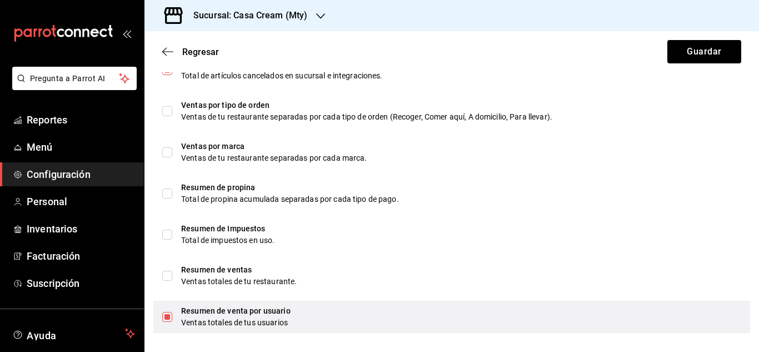
click at [168, 319] on input "checkbox" at bounding box center [167, 317] width 10 height 10
checkbox input "false"
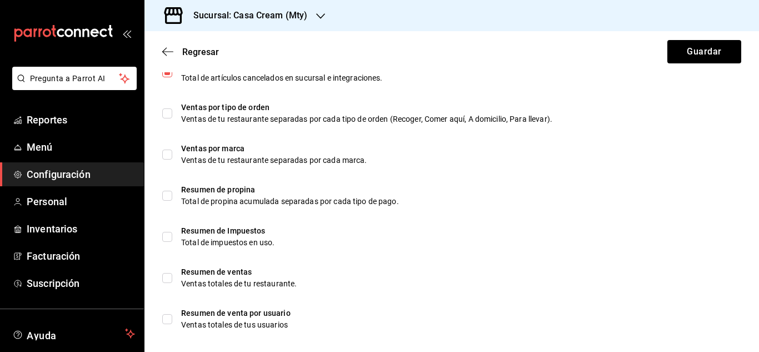
scroll to position [732, 0]
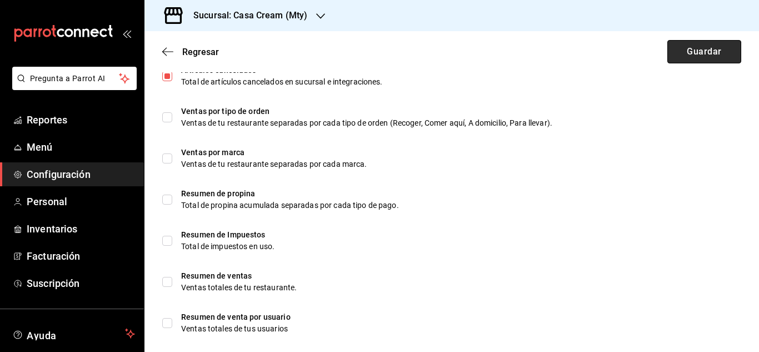
click at [688, 49] on button "Guardar" at bounding box center [704, 51] width 74 height 23
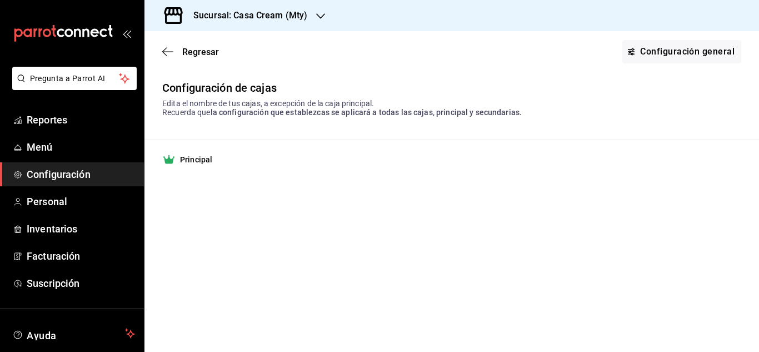
click at [294, 15] on h3 "Sucursal: Casa Cream (Mty)" at bounding box center [245, 15] width 123 height 13
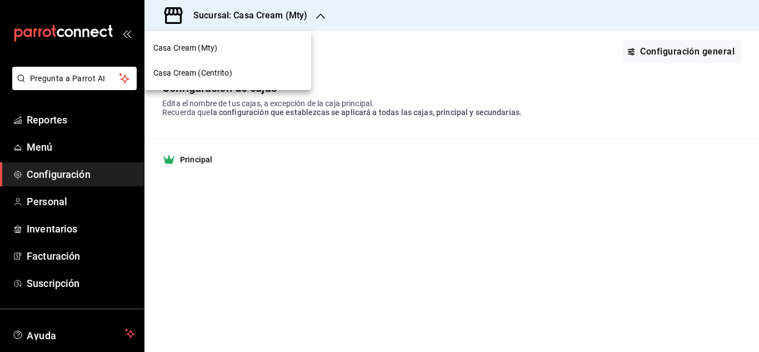
click at [189, 74] on span "Casa Cream (Centrito)" at bounding box center [192, 73] width 79 height 12
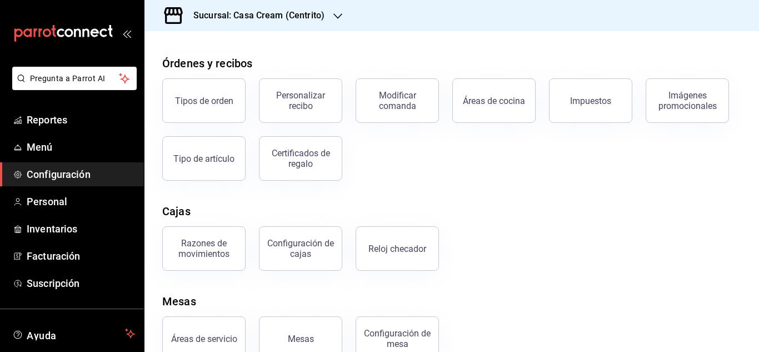
scroll to position [212, 0]
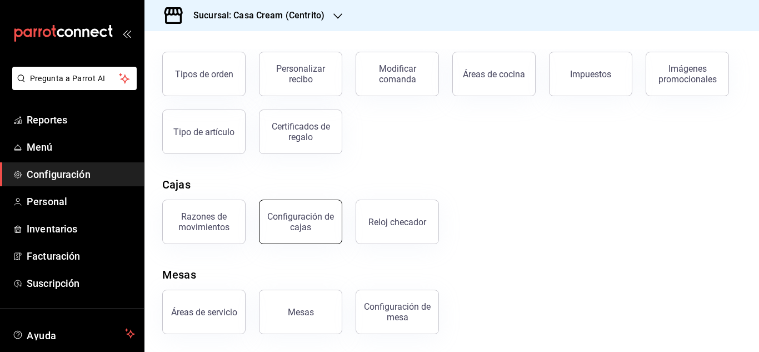
click at [304, 223] on div "Configuración de cajas" at bounding box center [300, 221] width 69 height 21
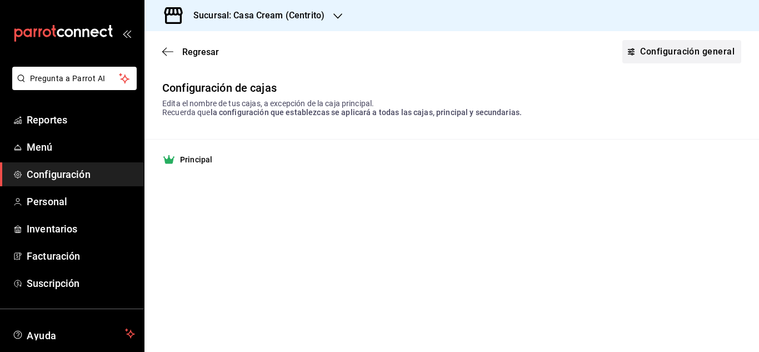
click at [684, 50] on link "Configuración general" at bounding box center [681, 51] width 119 height 23
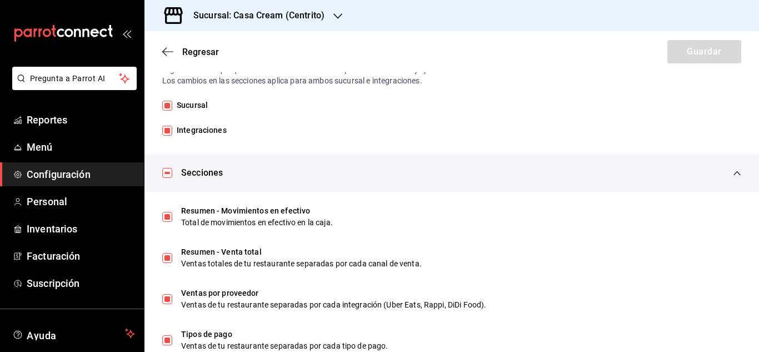
scroll to position [306, 0]
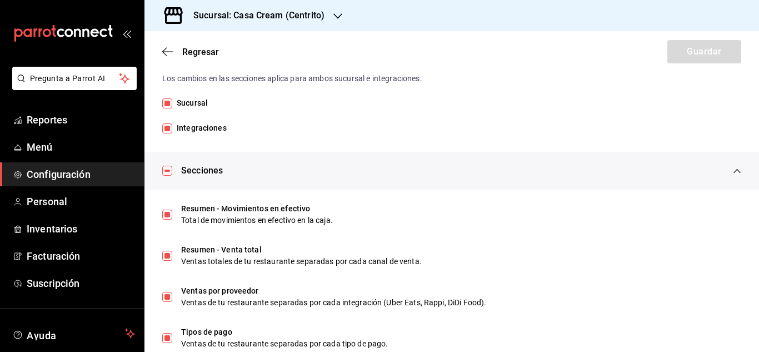
click at [168, 127] on input "Integraciones" at bounding box center [167, 128] width 10 height 10
checkbox input "false"
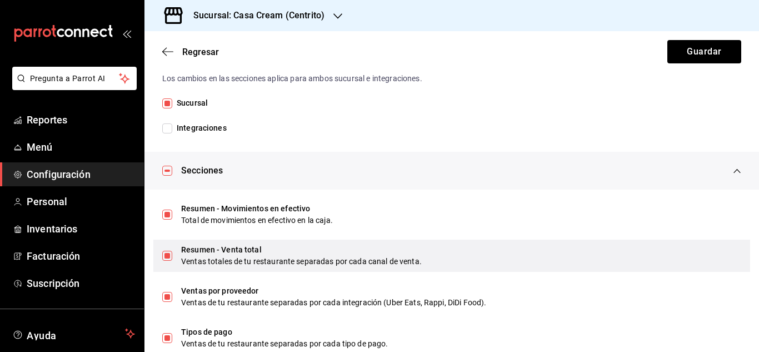
click at [165, 254] on input "checkbox" at bounding box center [167, 255] width 10 height 10
checkbox input "false"
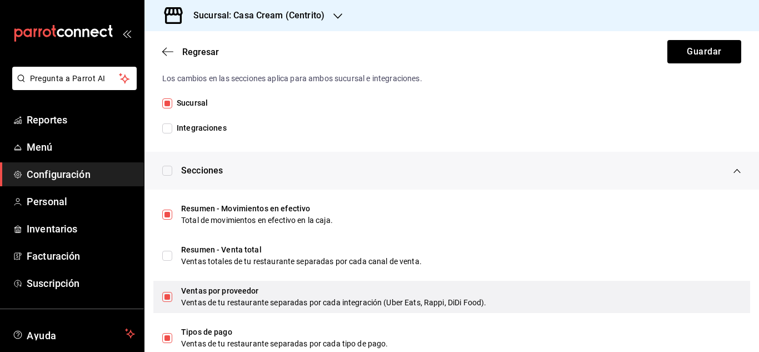
click at [165, 294] on input "checkbox" at bounding box center [167, 297] width 10 height 10
checkbox input "false"
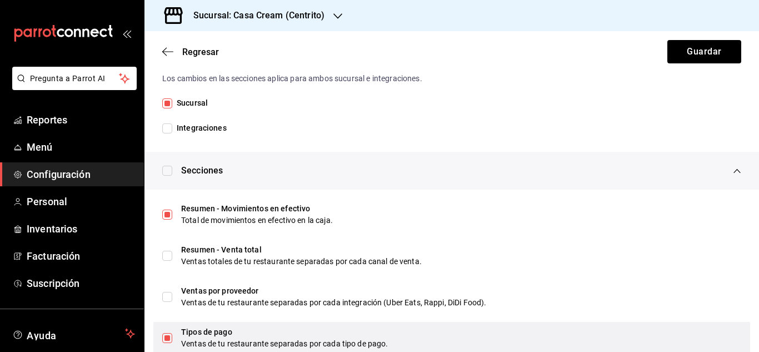
click at [167, 339] on input "checkbox" at bounding box center [167, 338] width 10 height 10
checkbox input "false"
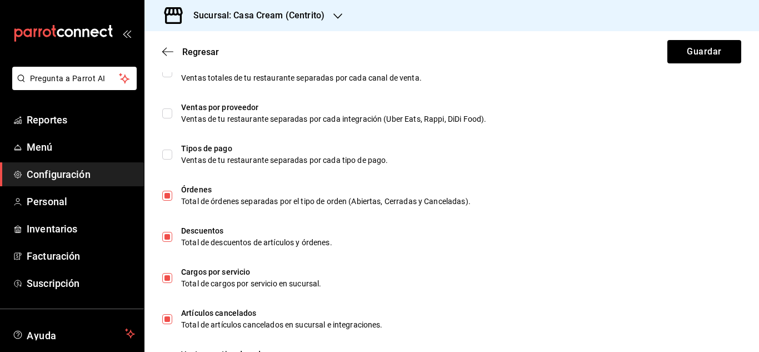
scroll to position [525, 0]
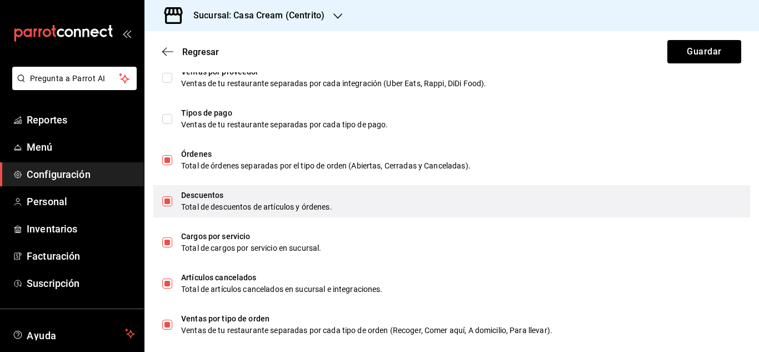
click at [164, 199] on input "checkbox" at bounding box center [167, 201] width 10 height 10
click at [167, 195] on div "Descuentos Total de descuentos de artículos y órdenes." at bounding box center [451, 201] width 596 height 32
checkbox input "true"
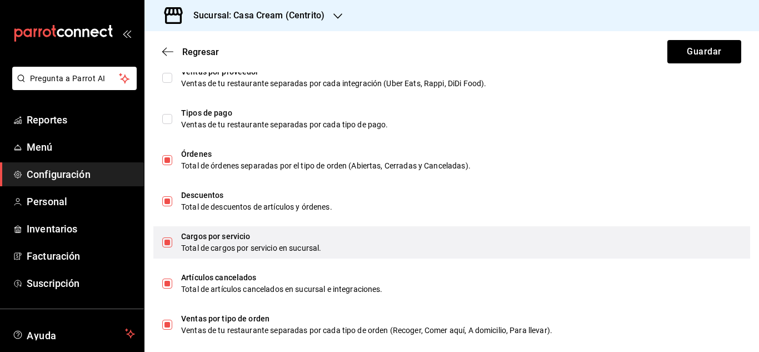
click at [165, 242] on input "checkbox" at bounding box center [167, 242] width 10 height 10
checkbox input "false"
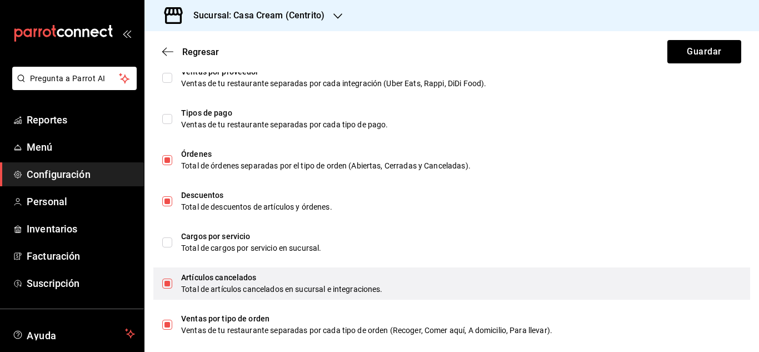
click at [167, 282] on input "checkbox" at bounding box center [167, 283] width 10 height 10
checkbox input "false"
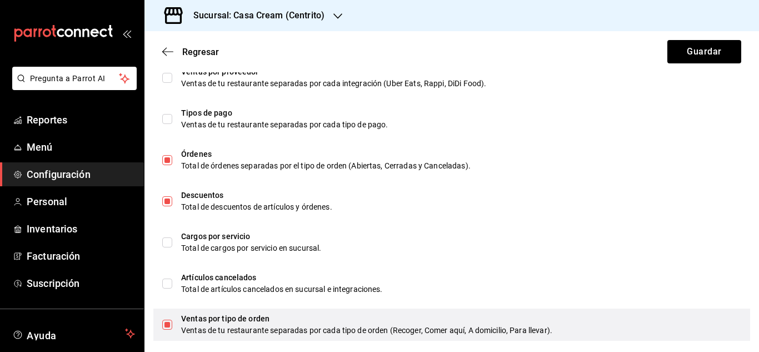
click at [172, 324] on div "Ventas por tipo de orden Ventas de tu restaurante separadas por cada tipo de or…" at bounding box center [451, 324] width 596 height 32
checkbox input "false"
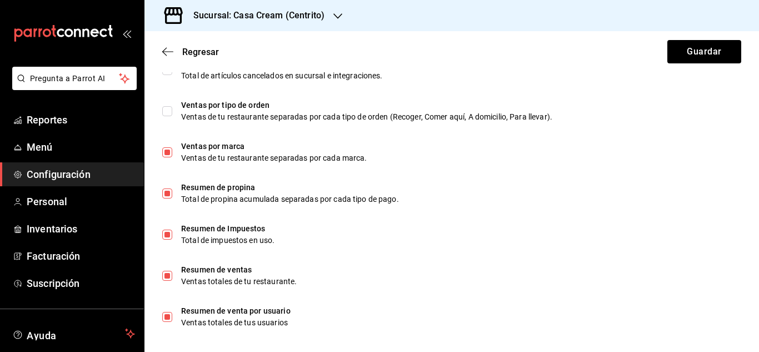
scroll to position [746, 0]
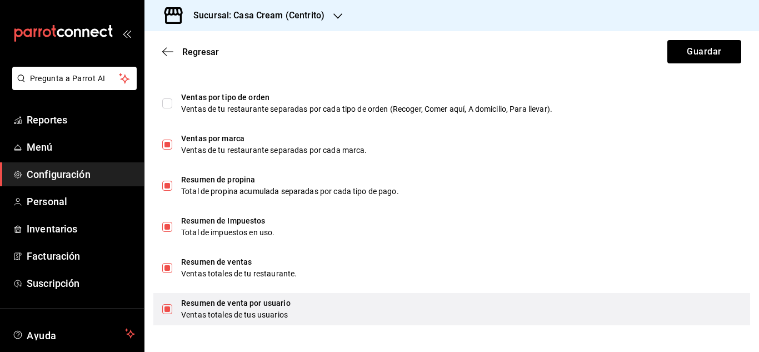
click at [167, 309] on input "checkbox" at bounding box center [167, 309] width 10 height 10
checkbox input "false"
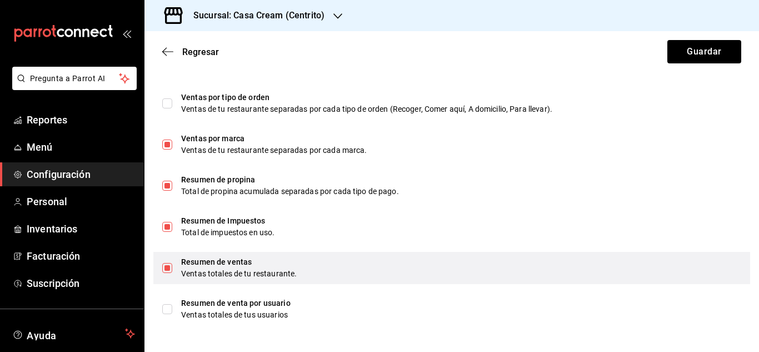
click at [170, 268] on input "checkbox" at bounding box center [167, 268] width 10 height 10
checkbox input "false"
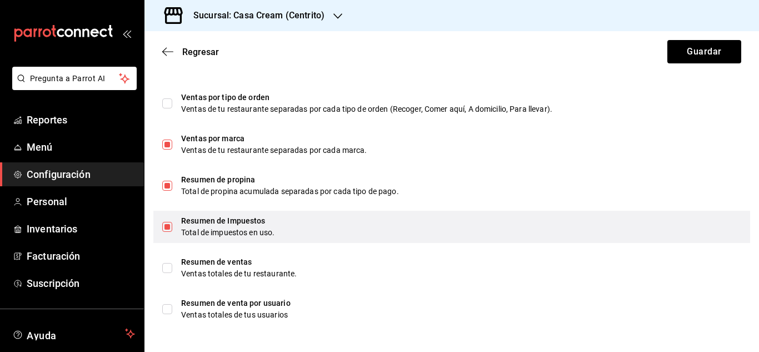
click at [166, 227] on input "checkbox" at bounding box center [167, 227] width 10 height 10
checkbox input "false"
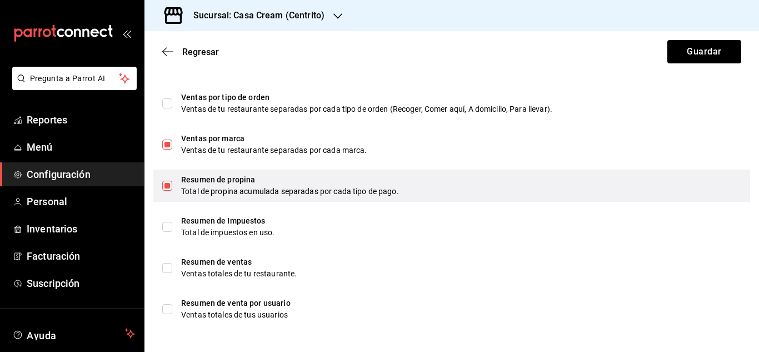
click at [168, 185] on input "checkbox" at bounding box center [167, 185] width 10 height 10
checkbox input "false"
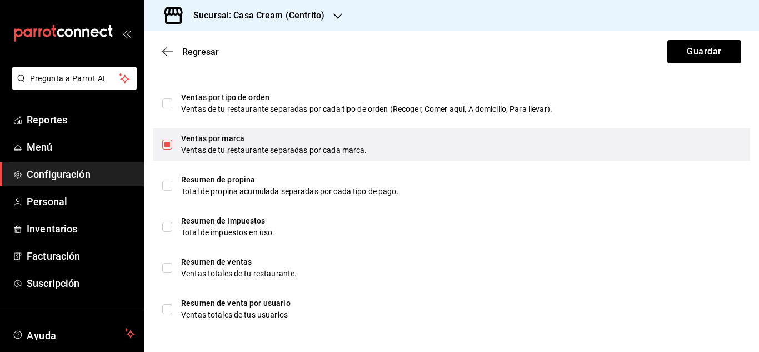
click at [168, 143] on input "checkbox" at bounding box center [167, 144] width 10 height 10
checkbox input "false"
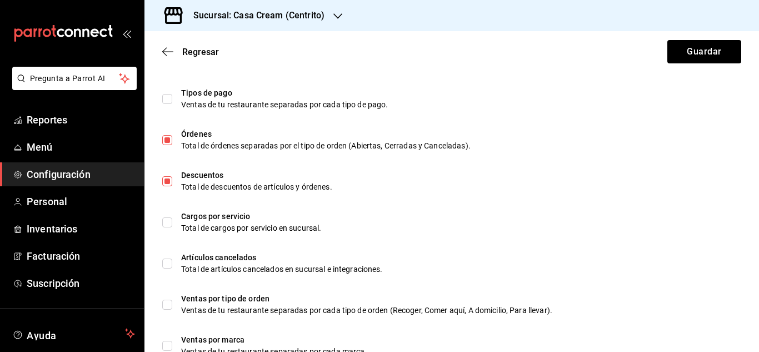
scroll to position [493, 0]
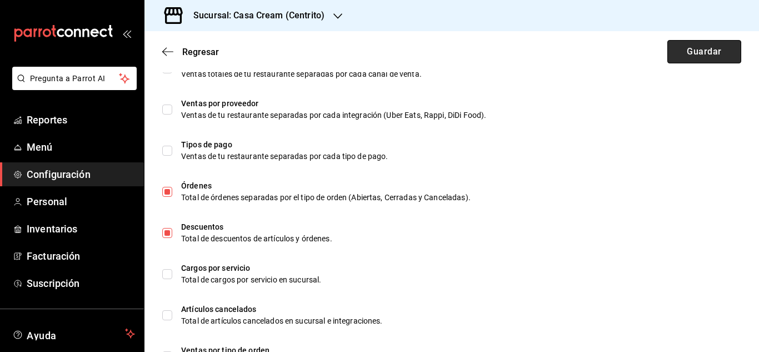
click at [713, 61] on button "Guardar" at bounding box center [704, 51] width 74 height 23
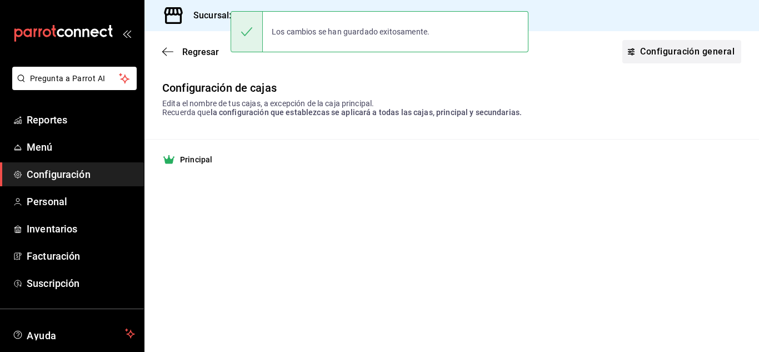
click at [713, 61] on link "Configuración general" at bounding box center [681, 51] width 119 height 23
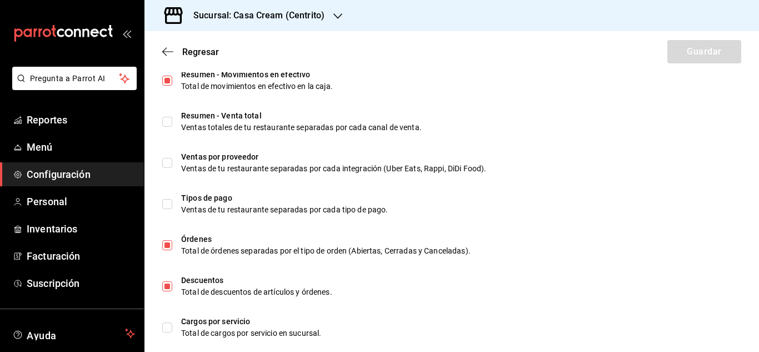
scroll to position [444, 0]
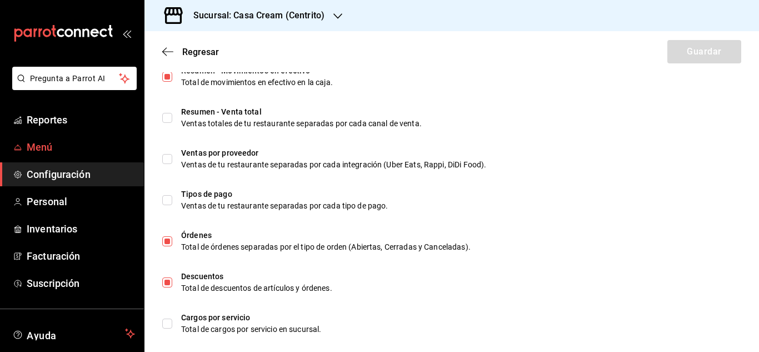
click at [42, 148] on span "Menú" at bounding box center [81, 146] width 108 height 15
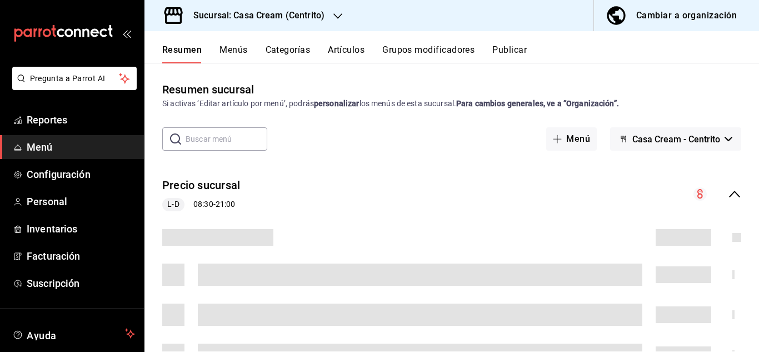
click at [447, 50] on button "Grupos modificadores" at bounding box center [428, 53] width 92 height 19
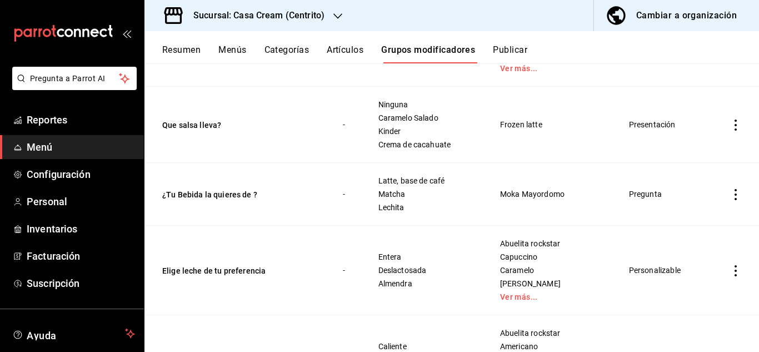
scroll to position [297, 0]
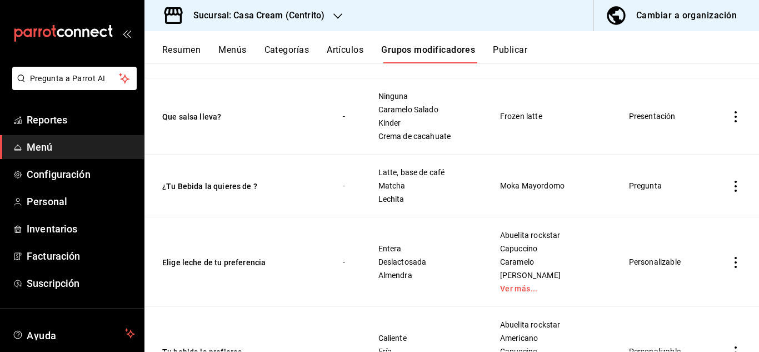
click at [731, 265] on icon "actions" at bounding box center [735, 262] width 11 height 11
click at [691, 276] on span "Editar" at bounding box center [693, 277] width 29 height 12
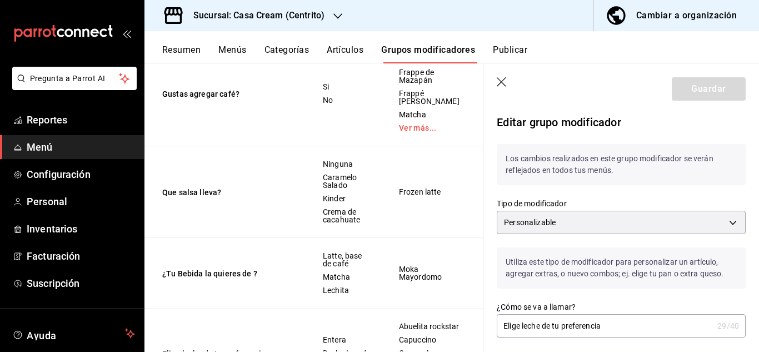
click at [493, 76] on header "Guardar" at bounding box center [620, 87] width 275 height 46
click at [502, 83] on icon "button" at bounding box center [500, 81] width 9 height 9
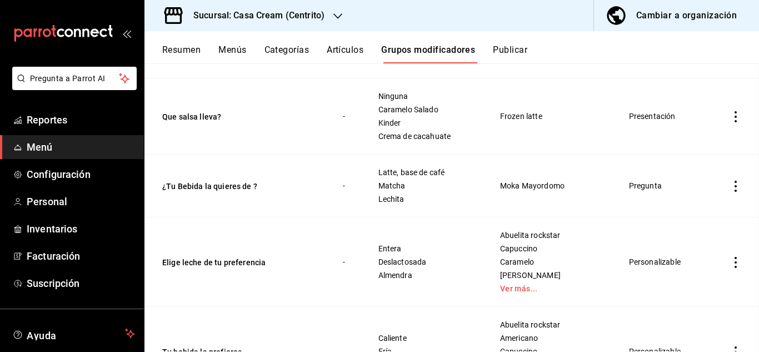
scroll to position [270, 0]
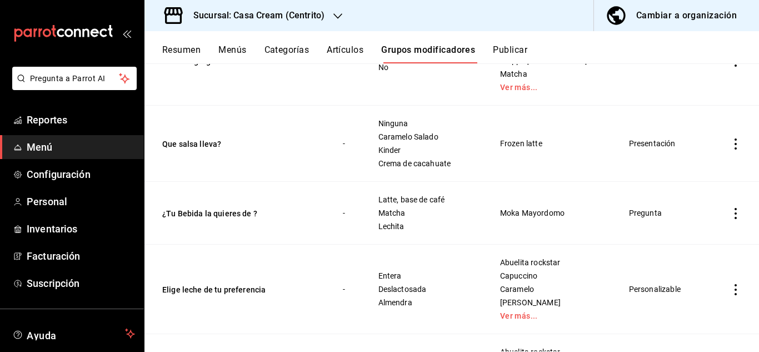
click at [730, 289] on icon "actions" at bounding box center [735, 289] width 11 height 11
click at [701, 276] on span "Editar" at bounding box center [693, 277] width 29 height 12
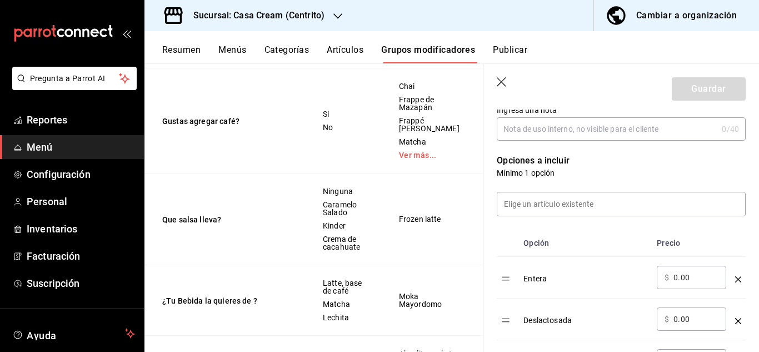
scroll to position [253, 0]
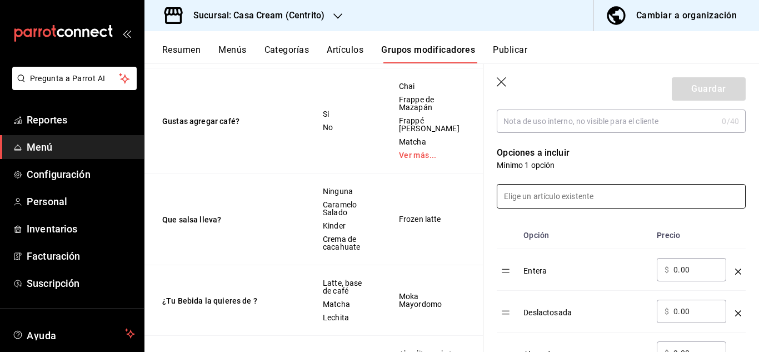
click at [528, 203] on input at bounding box center [621, 195] width 248 height 23
click at [531, 151] on p "Opciones a incluir" at bounding box center [620, 152] width 249 height 13
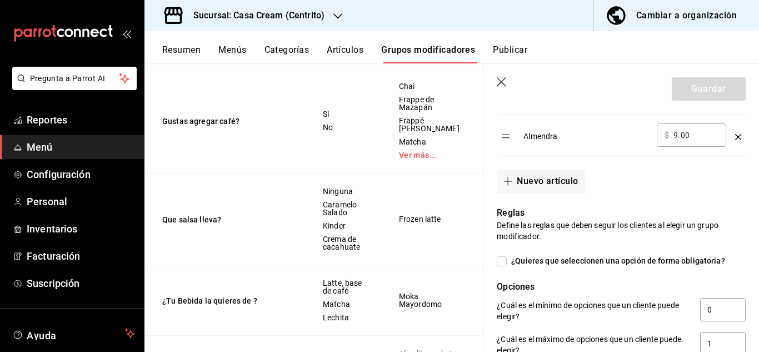
scroll to position [467, 0]
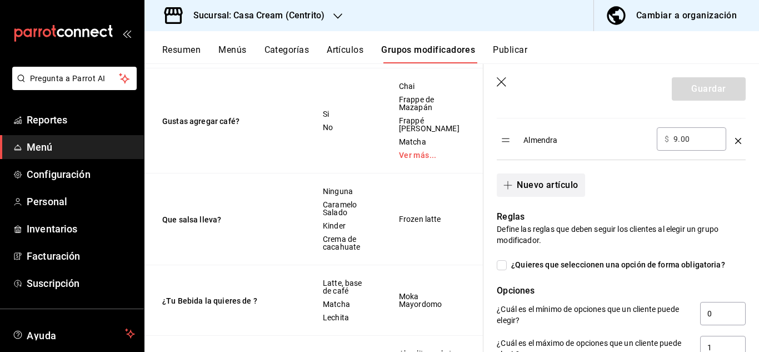
click at [539, 184] on button "Nuevo artículo" at bounding box center [540, 184] width 88 height 23
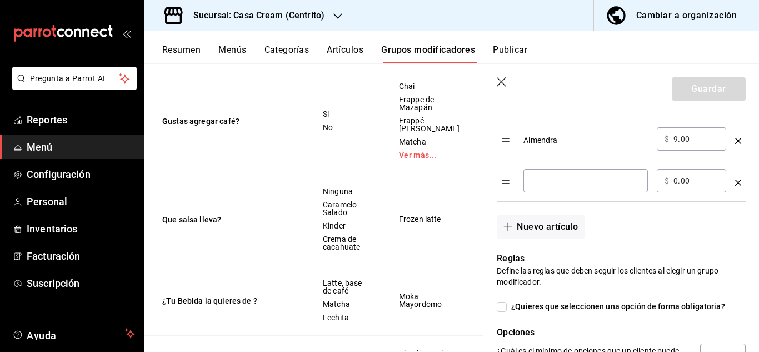
click at [572, 185] on input "optionsTable" at bounding box center [585, 180] width 109 height 11
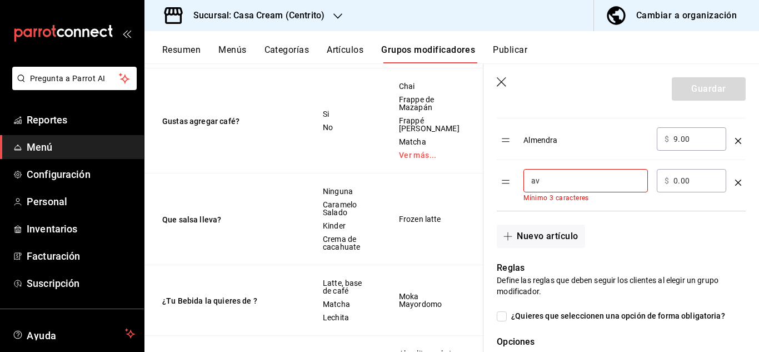
type input "a"
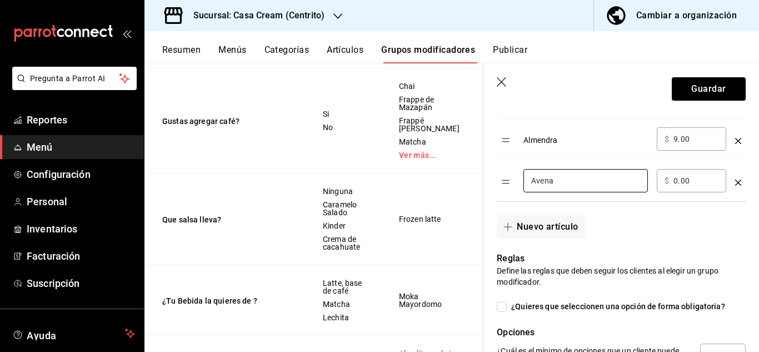
type input "Avena"
drag, startPoint x: 693, startPoint y: 182, endPoint x: 655, endPoint y: 178, distance: 37.4
click at [655, 178] on td "​ $ 0.00 ​" at bounding box center [691, 181] width 78 height 42
type input "15.00"
click at [712, 88] on button "Guardar" at bounding box center [708, 88] width 74 height 23
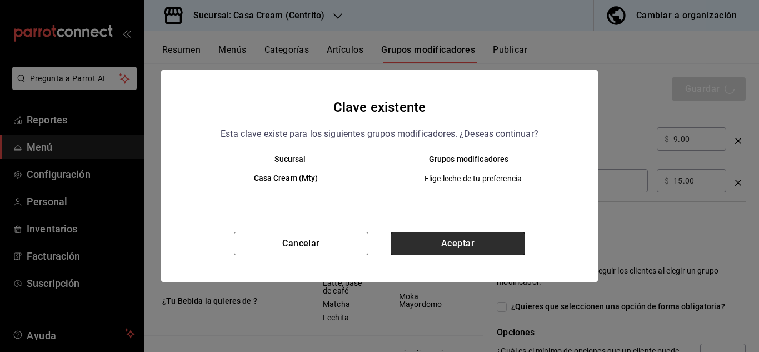
click at [439, 232] on button "Aceptar" at bounding box center [457, 243] width 134 height 23
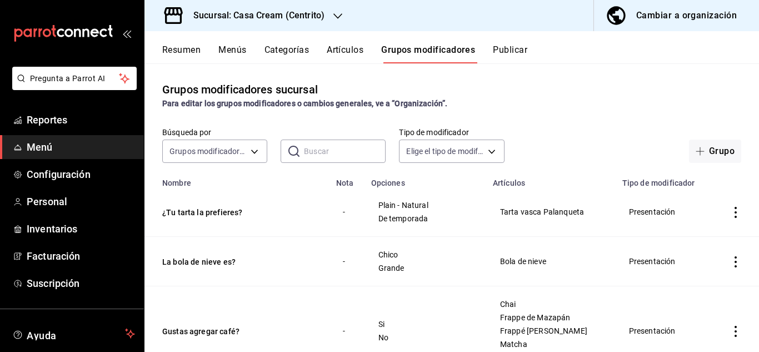
click at [534, 58] on div "Resumen Menús Categorías Artículos Grupos modificadores Publicar" at bounding box center [460, 53] width 596 height 19
click at [520, 53] on button "Publicar" at bounding box center [510, 53] width 34 height 19
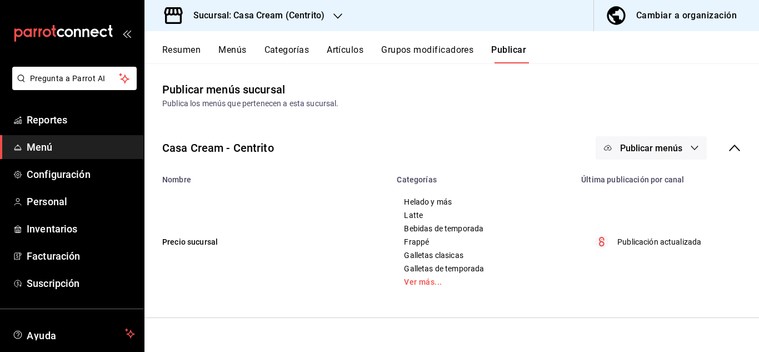
click at [675, 147] on span "Publicar menús" at bounding box center [651, 148] width 62 height 11
click at [682, 144] on div at bounding box center [379, 176] width 759 height 352
click at [659, 150] on span "Publicar menús" at bounding box center [651, 148] width 62 height 11
click at [695, 148] on div at bounding box center [379, 176] width 759 height 352
click at [693, 148] on icon "button" at bounding box center [694, 147] width 7 height 4
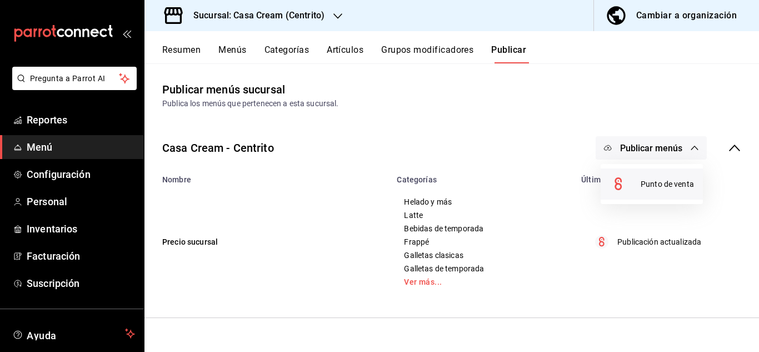
click at [648, 183] on span "Punto de venta" at bounding box center [666, 184] width 53 height 12
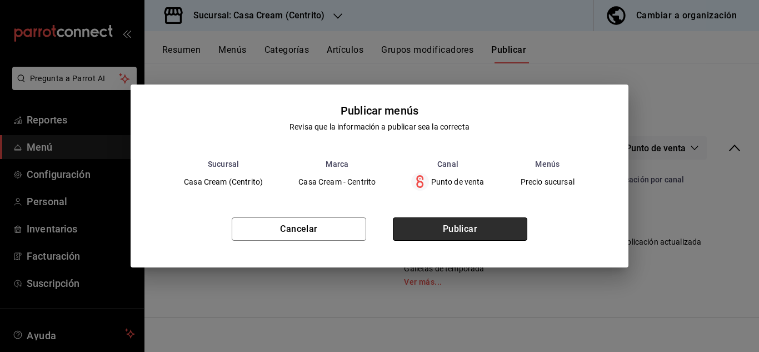
click at [487, 224] on button "Publicar" at bounding box center [460, 228] width 134 height 23
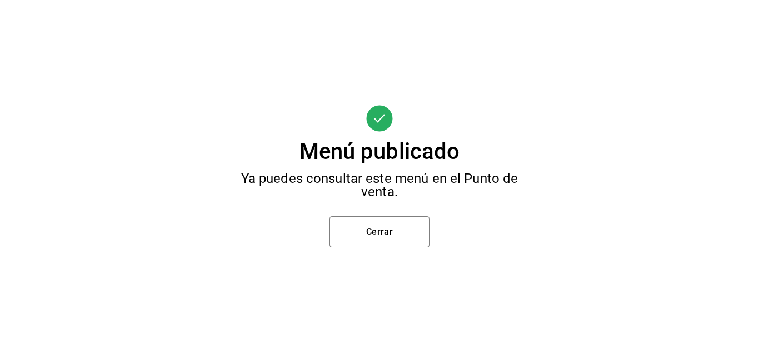
click at [329, 231] on div "Menú publicado Ya puedes consultar este menú en el Punto de venta. Cerrar" at bounding box center [379, 176] width 759 height 352
click at [367, 232] on button "Cerrar" at bounding box center [379, 231] width 100 height 31
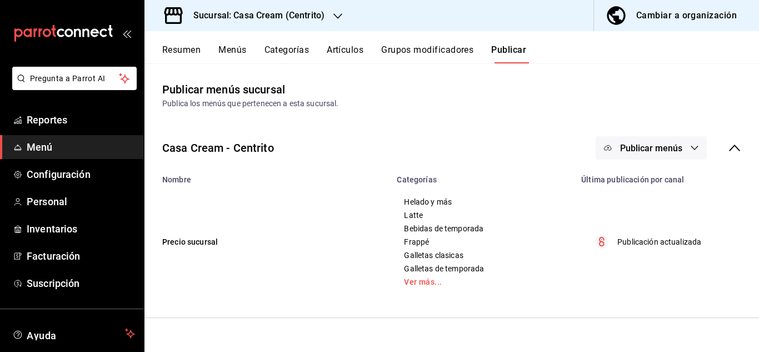
click at [280, 12] on h3 "Sucursal: Casa Cream (Centrito)" at bounding box center [254, 15] width 140 height 13
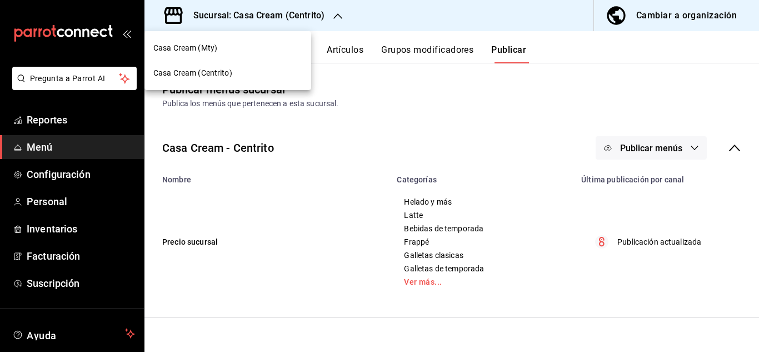
click at [207, 45] on span "Casa Cream (Mty)" at bounding box center [185, 48] width 64 height 12
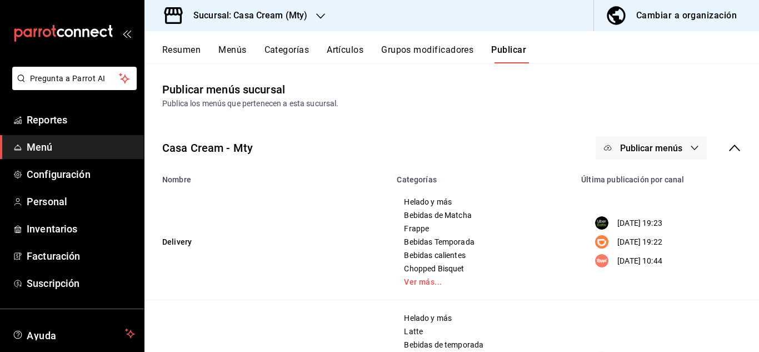
click at [668, 157] on button "Publicar menús" at bounding box center [650, 147] width 111 height 23
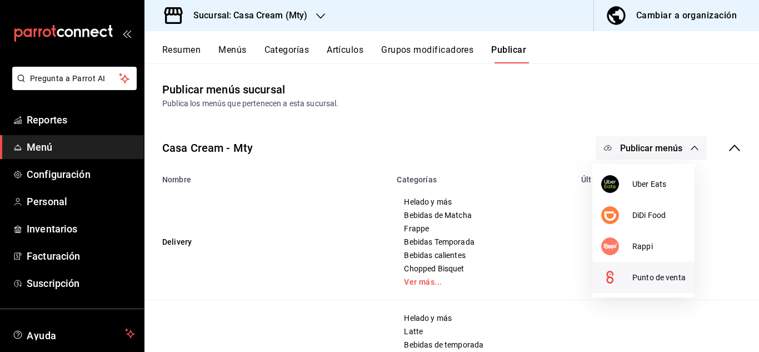
click at [645, 278] on span "Punto de venta" at bounding box center [658, 278] width 53 height 12
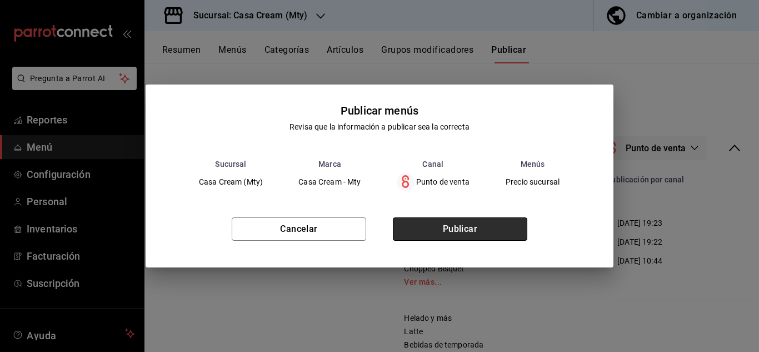
click at [490, 225] on button "Publicar" at bounding box center [460, 228] width 134 height 23
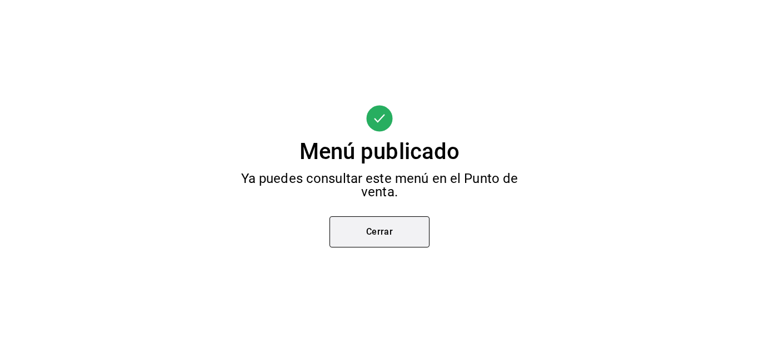
click at [348, 233] on button "Cerrar" at bounding box center [379, 231] width 100 height 31
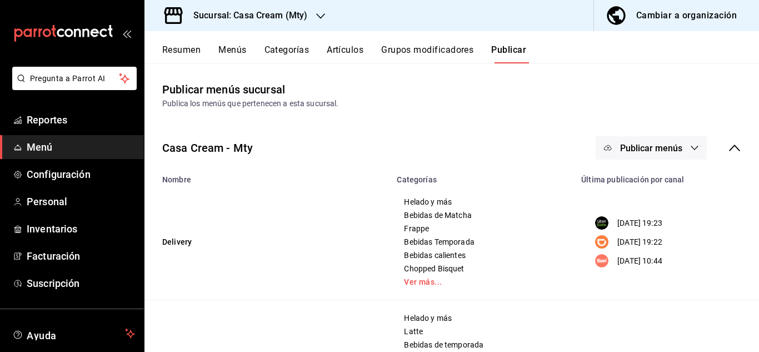
click at [626, 148] on span "Publicar menús" at bounding box center [651, 148] width 62 height 11
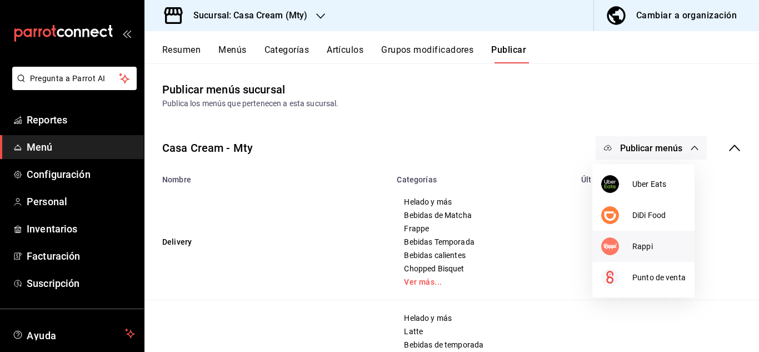
click at [627, 249] on div at bounding box center [616, 246] width 31 height 18
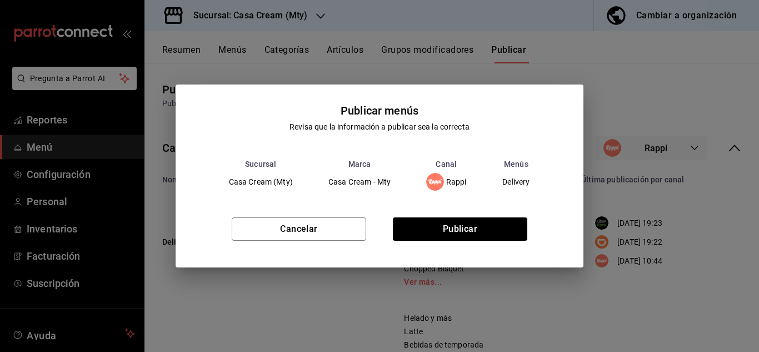
click at [490, 242] on div "Cancelar Publicar" at bounding box center [379, 233] width 408 height 68
click at [484, 228] on button "Publicar" at bounding box center [460, 228] width 134 height 23
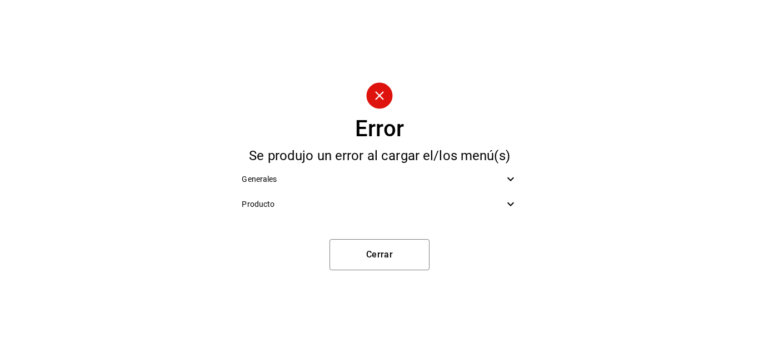
click at [456, 213] on div "Producto" at bounding box center [379, 204] width 293 height 25
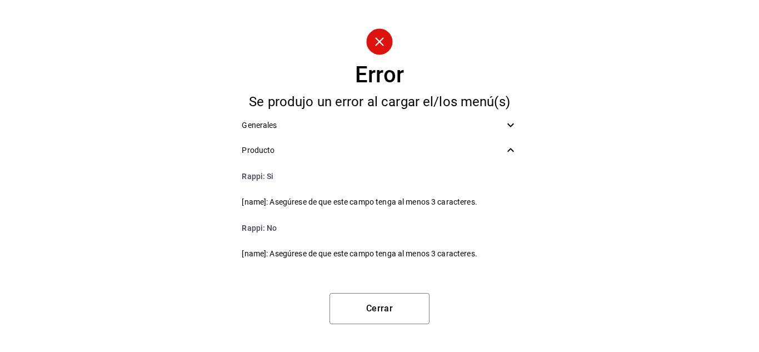
click at [288, 147] on span "Producto" at bounding box center [373, 150] width 262 height 12
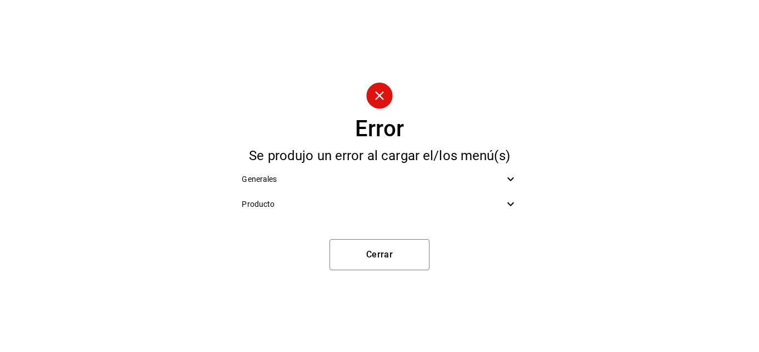
click at [504, 177] on icon at bounding box center [510, 178] width 13 height 13
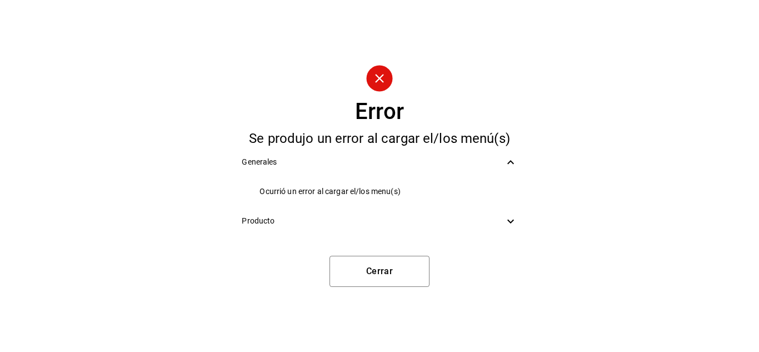
click at [510, 217] on icon at bounding box center [510, 220] width 13 height 13
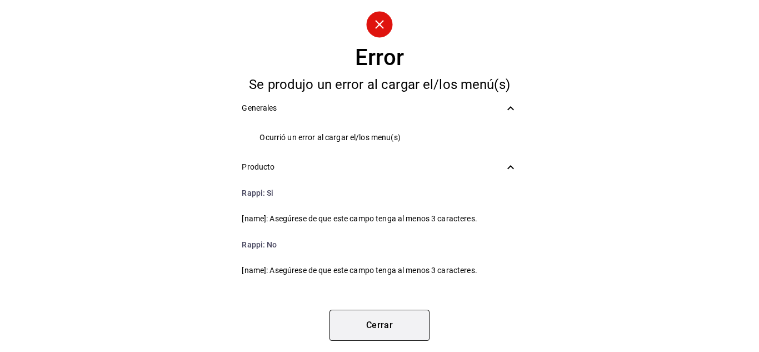
click at [390, 321] on button "Cerrar" at bounding box center [379, 324] width 100 height 31
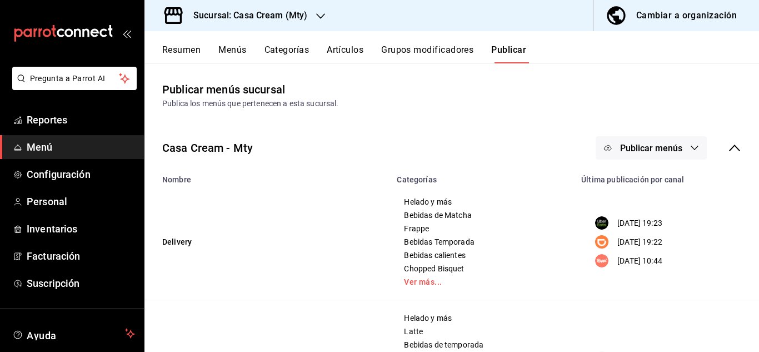
click at [516, 53] on button "Publicar" at bounding box center [508, 53] width 35 height 19
click at [665, 141] on button "Publicar menús" at bounding box center [650, 147] width 111 height 23
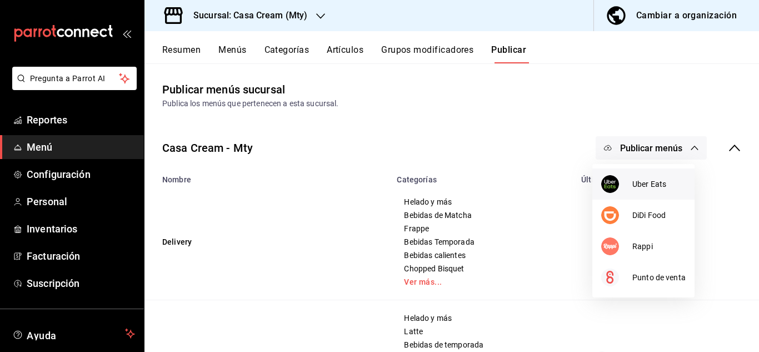
click at [639, 187] on span "Uber Eats" at bounding box center [658, 184] width 53 height 12
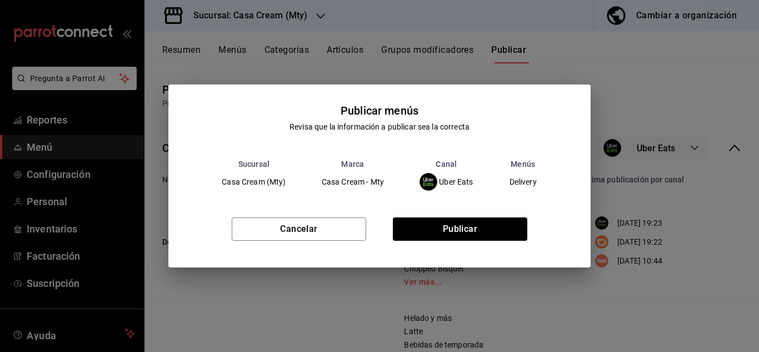
click at [479, 250] on div "Cancelar Publicar" at bounding box center [379, 233] width 422 height 68
click at [469, 233] on button "Publicar" at bounding box center [460, 228] width 134 height 23
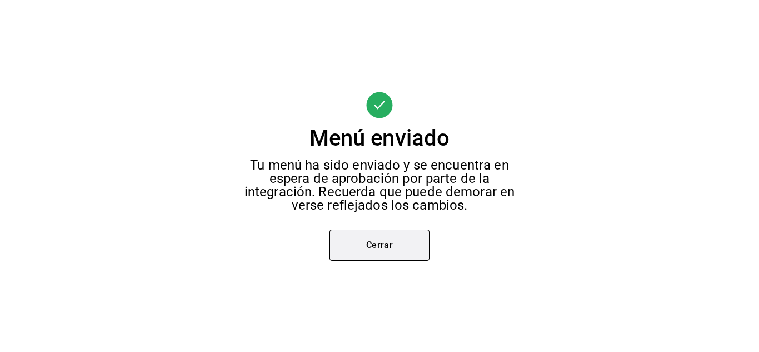
click at [372, 239] on button "Cerrar" at bounding box center [379, 244] width 100 height 31
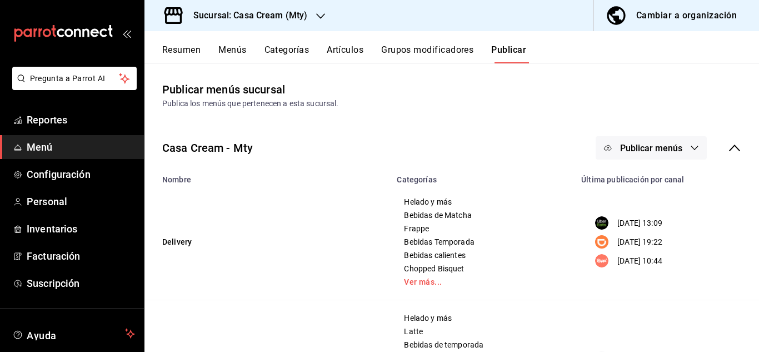
click at [433, 50] on button "Grupos modificadores" at bounding box center [427, 53] width 92 height 19
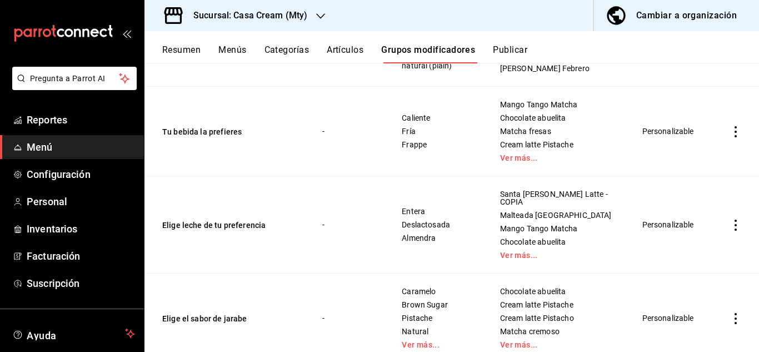
scroll to position [873, 0]
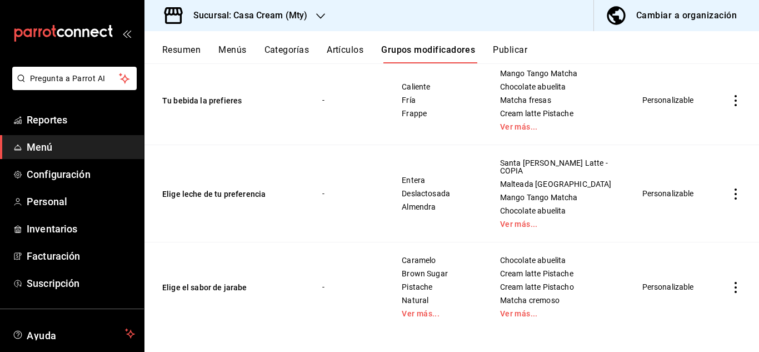
click at [730, 188] on icon "actions" at bounding box center [735, 193] width 11 height 11
click at [679, 213] on span "Editar" at bounding box center [693, 213] width 29 height 12
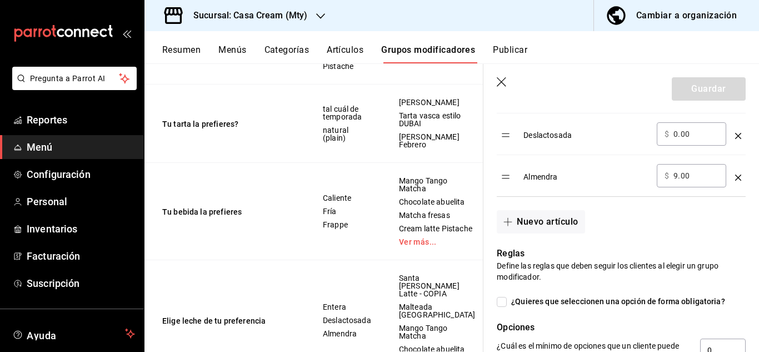
scroll to position [444, 0]
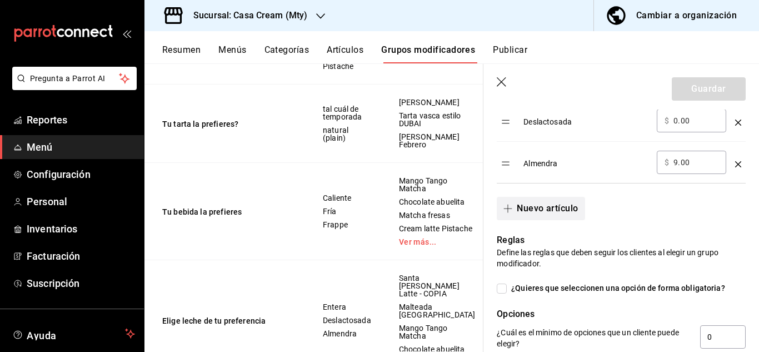
click at [537, 205] on button "Nuevo artículo" at bounding box center [540, 208] width 88 height 23
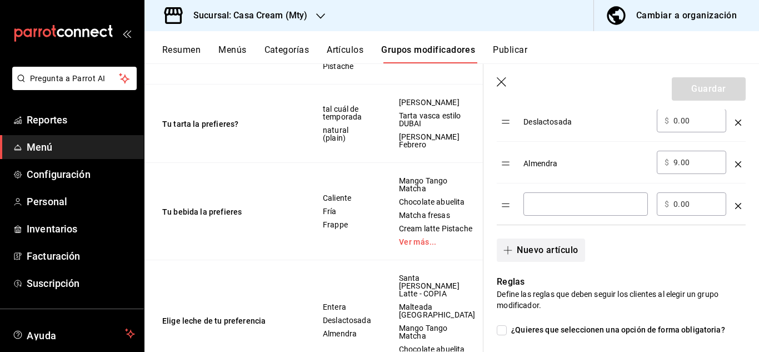
click at [537, 205] on input "optionsTable" at bounding box center [585, 203] width 109 height 11
type input "Avena"
click at [689, 209] on input "0.00" at bounding box center [695, 203] width 45 height 11
drag, startPoint x: 689, startPoint y: 209, endPoint x: 659, endPoint y: 213, distance: 30.3
click at [659, 213] on div "​ $ 0.00 ​" at bounding box center [690, 203] width 69 height 23
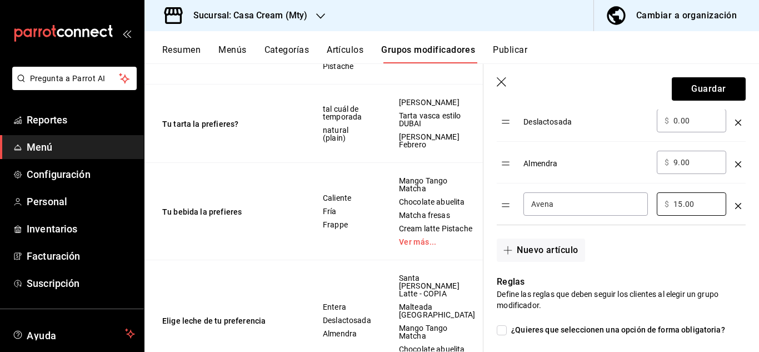
type input "15.00"
click at [692, 76] on header "Guardar" at bounding box center [620, 87] width 275 height 46
click at [685, 89] on button "Guardar" at bounding box center [708, 88] width 74 height 23
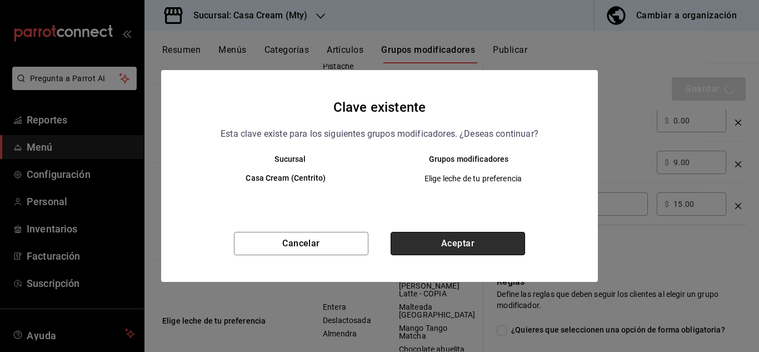
click at [445, 240] on button "Aceptar" at bounding box center [457, 243] width 134 height 23
